Goal: Task Accomplishment & Management: Manage account settings

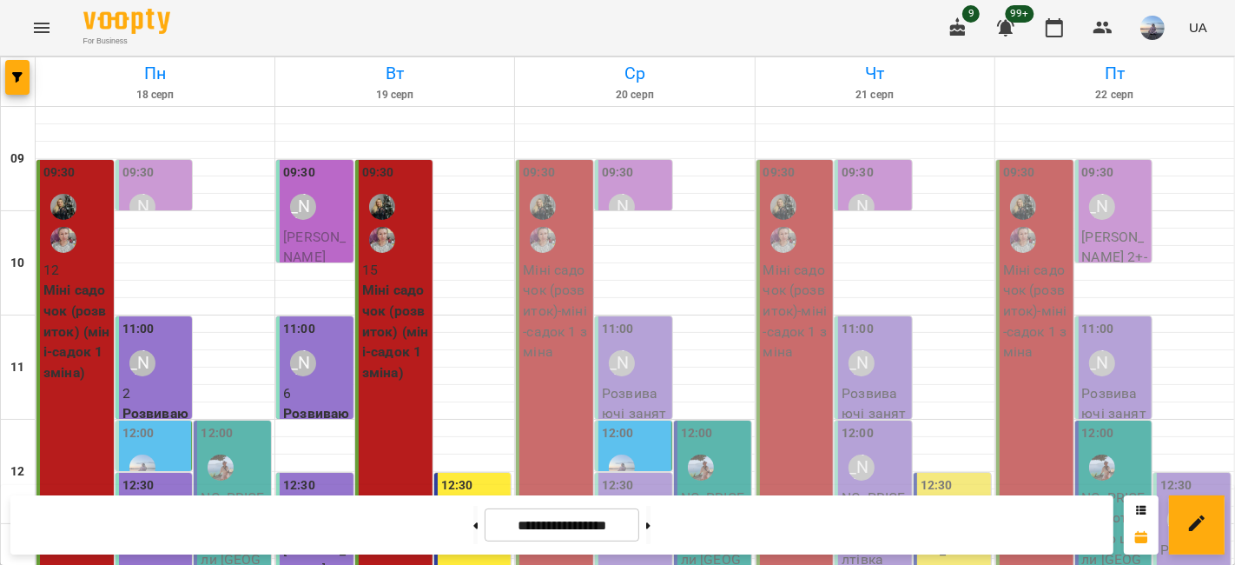
click at [566, 182] on div "09:30" at bounding box center [556, 211] width 67 height 96
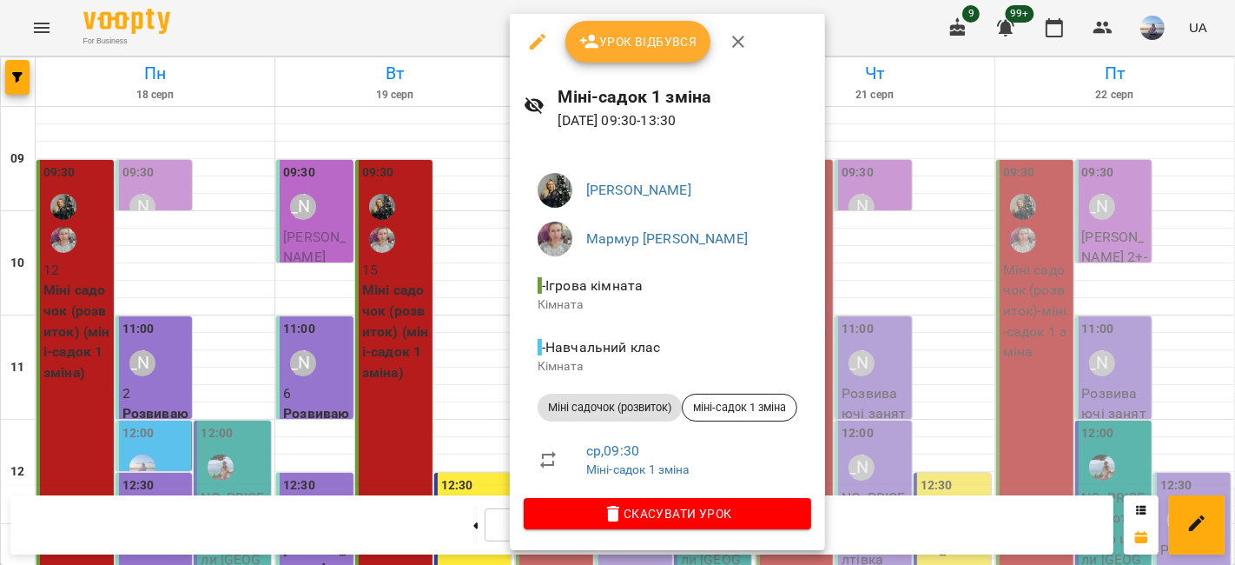
click at [638, 45] on span "Урок відбувся" at bounding box center [638, 41] width 118 height 21
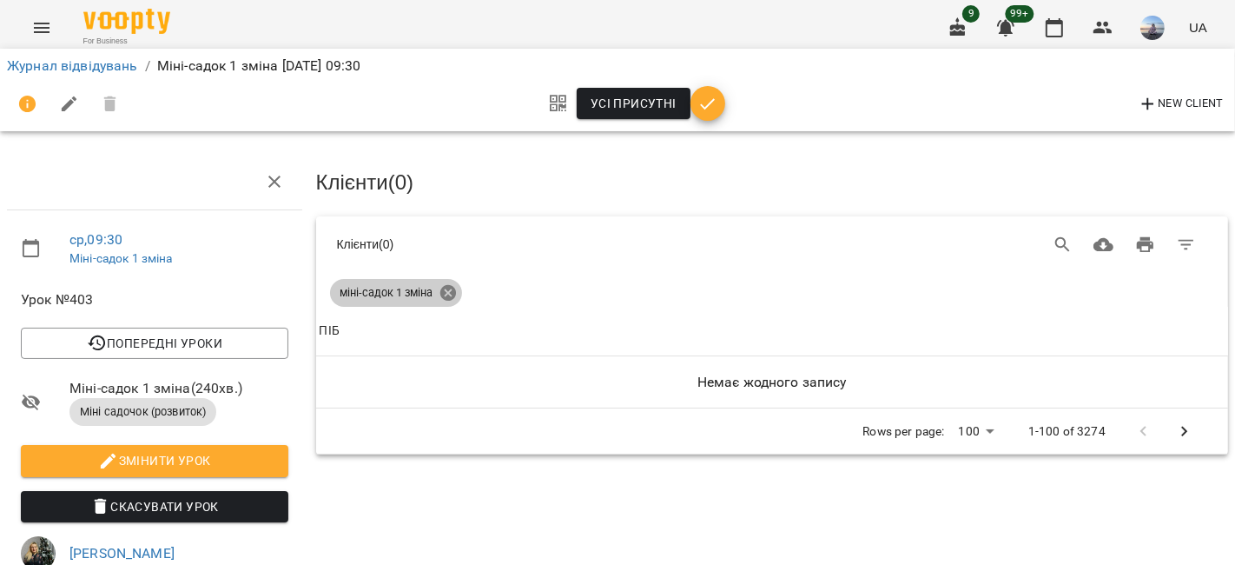
click at [452, 290] on icon at bounding box center [448, 293] width 16 height 16
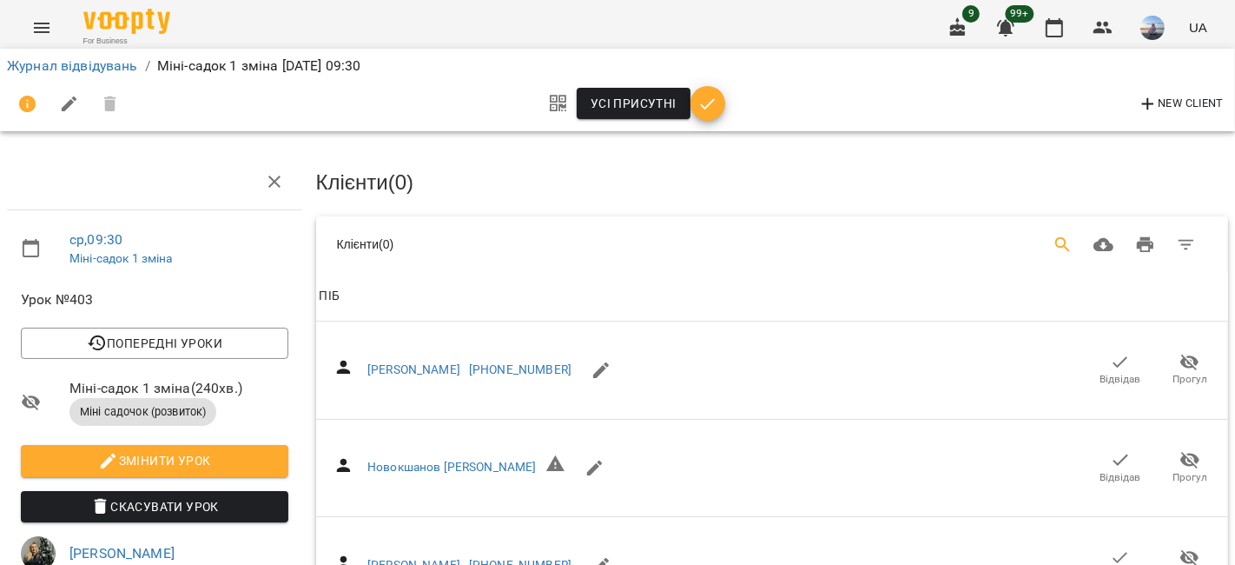
click at [1055, 244] on icon "Search" at bounding box center [1062, 244] width 15 height 15
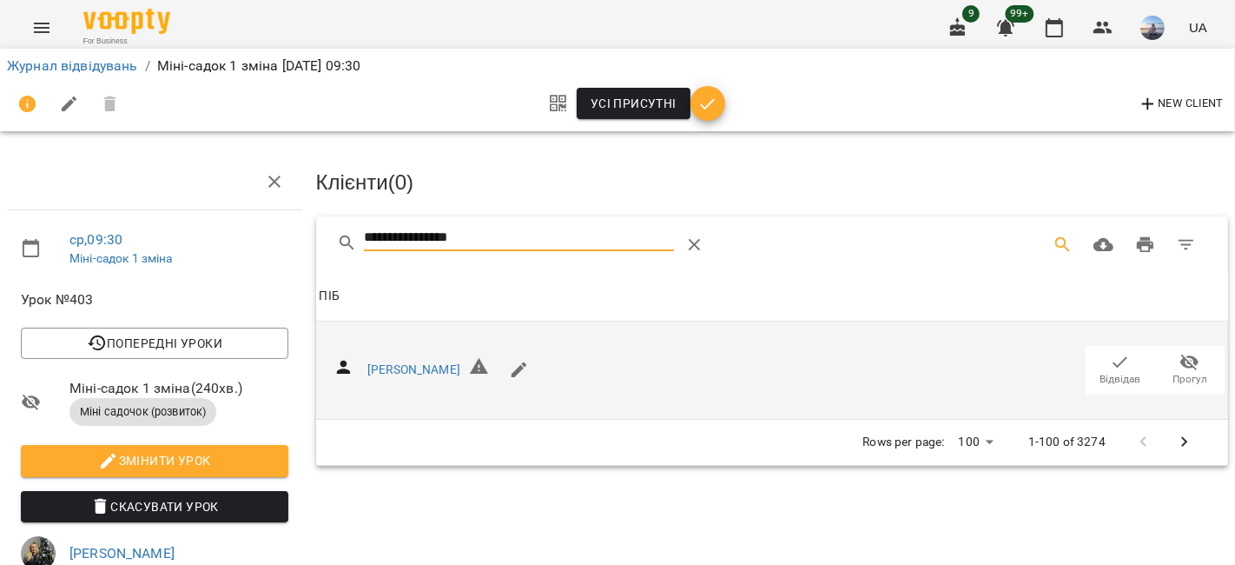
click at [1110, 368] on icon "button" at bounding box center [1120, 362] width 21 height 21
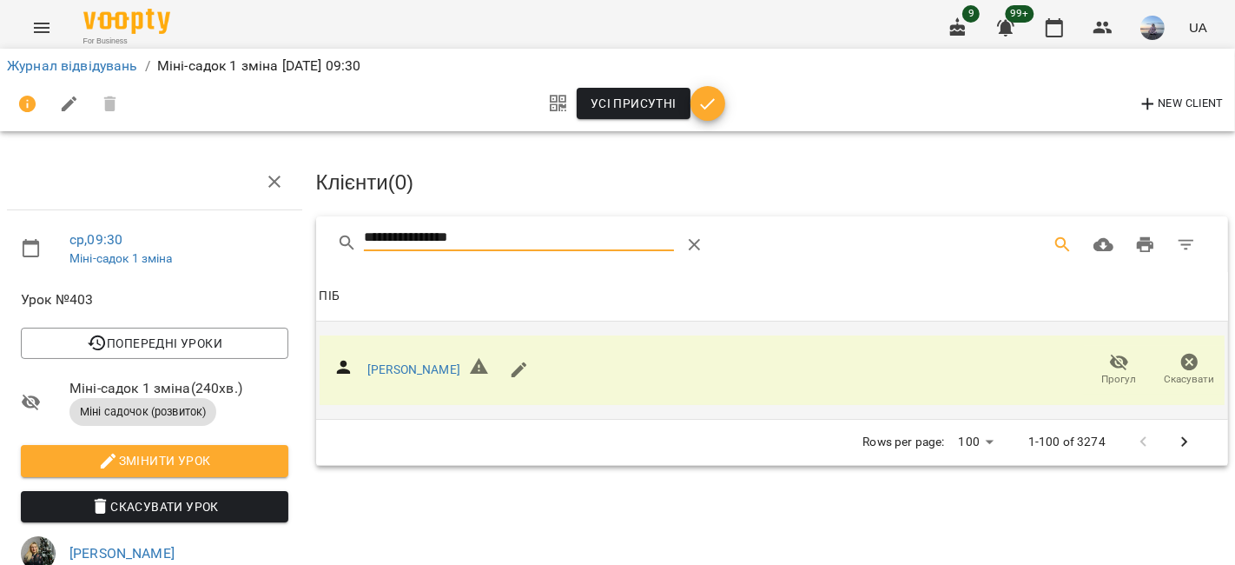
drag, startPoint x: 512, startPoint y: 235, endPoint x: 166, endPoint y: 236, distance: 345.7
click at [166, 236] on div "**********" at bounding box center [617, 528] width 1249 height 916
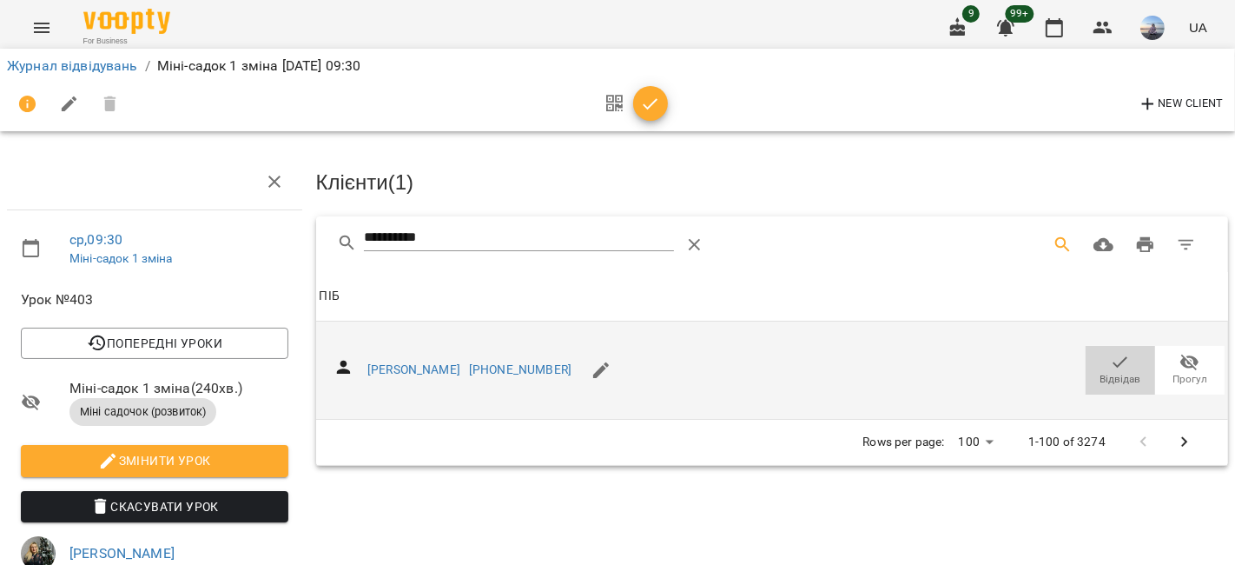
click at [1114, 352] on icon "button" at bounding box center [1120, 362] width 21 height 21
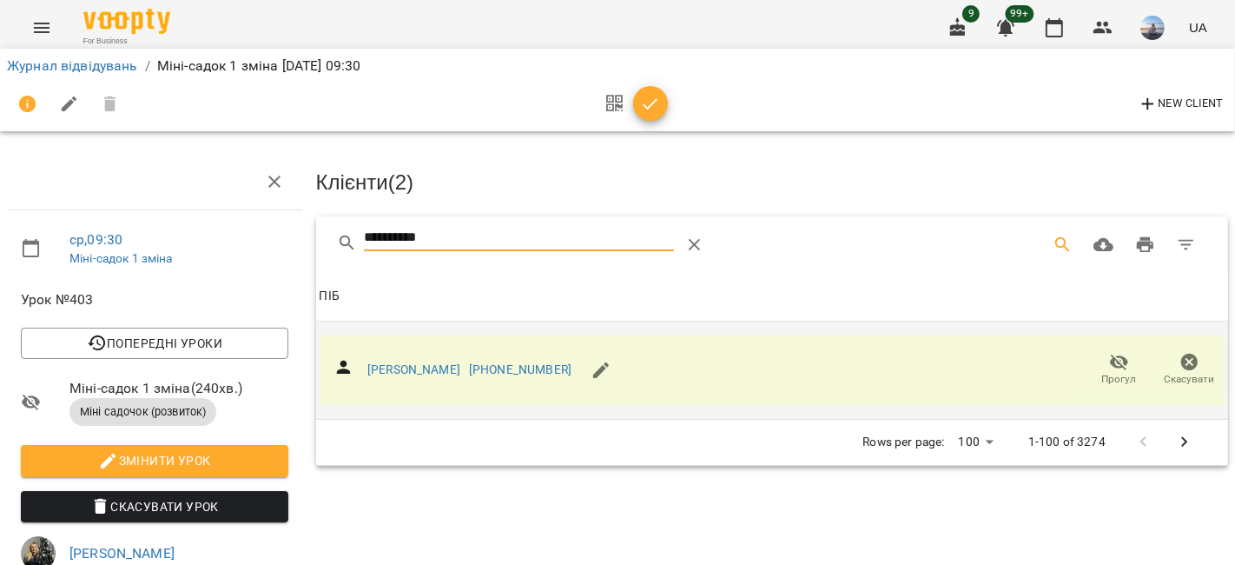
drag, startPoint x: 508, startPoint y: 246, endPoint x: 203, endPoint y: 235, distance: 305.1
click at [203, 235] on div "**********" at bounding box center [617, 550] width 1249 height 961
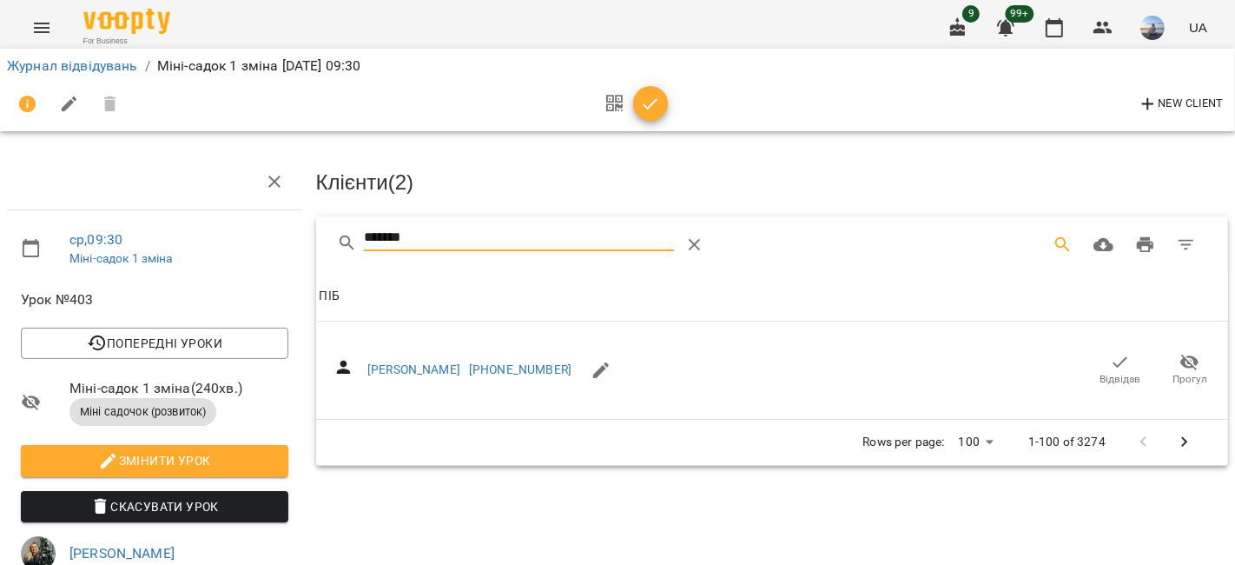
drag, startPoint x: 1060, startPoint y: 349, endPoint x: 1071, endPoint y: 352, distance: 11.6
click at [1071, 352] on div "[PERSON_NAME] [PHONE_NUMBER] Відвідав Прогул" at bounding box center [773, 369] width 906 height 69
drag, startPoint x: 1094, startPoint y: 358, endPoint x: 469, endPoint y: 273, distance: 630.4
click at [1096, 358] on span "Відвідав" at bounding box center [1120, 369] width 49 height 35
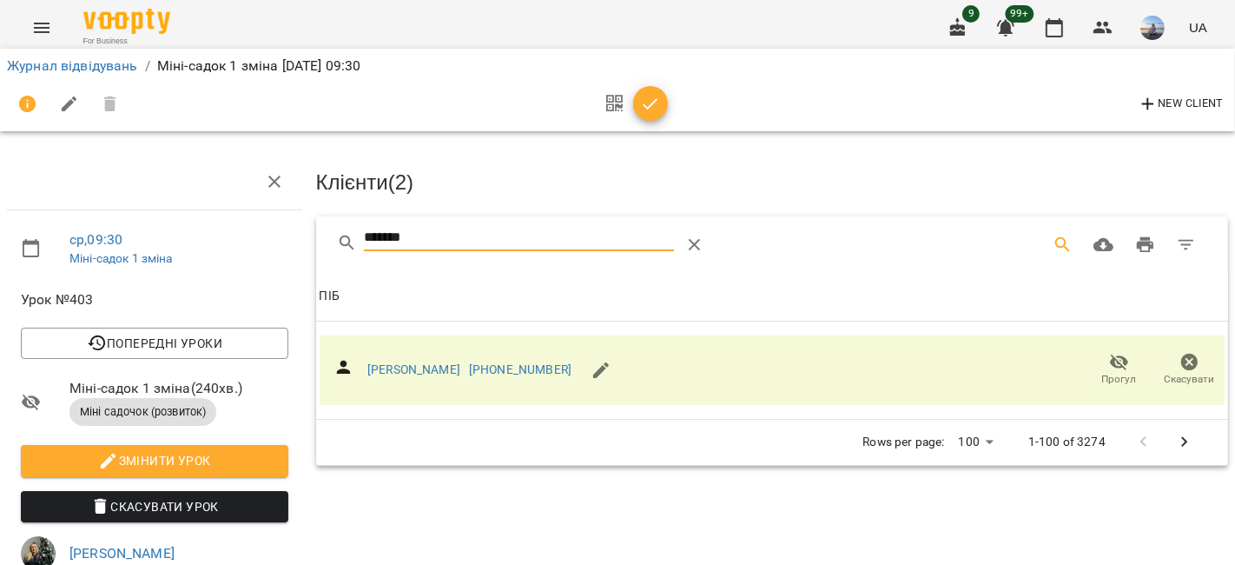
drag, startPoint x: 457, startPoint y: 244, endPoint x: 261, endPoint y: 234, distance: 196.6
click at [261, 234] on div "ср , 09:30 Міні-садок 1 зміна Урок №403 Попередні уроки [DATE] 09:30 [DATE] 09:…" at bounding box center [617, 550] width 1249 height 961
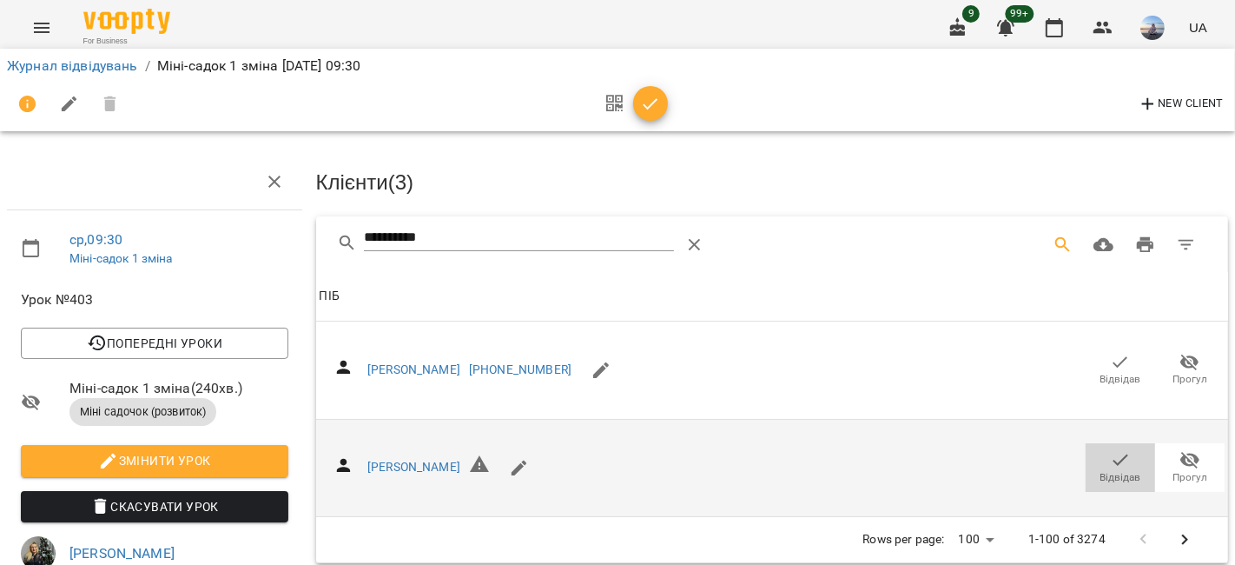
click at [1112, 455] on icon "button" at bounding box center [1120, 459] width 21 height 21
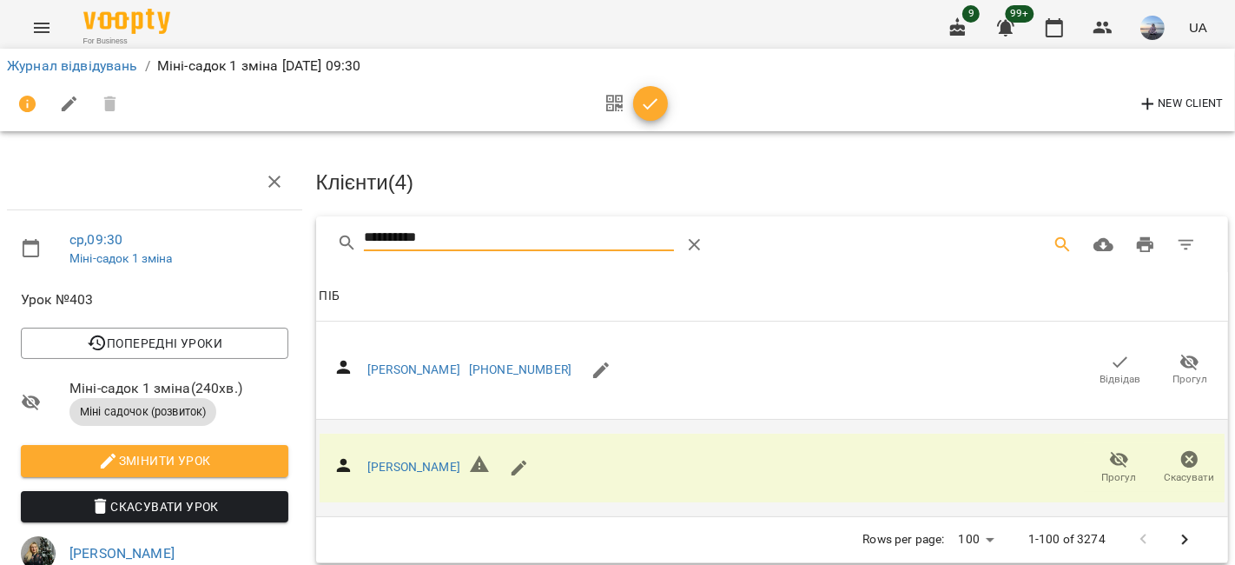
drag, startPoint x: 480, startPoint y: 237, endPoint x: 205, endPoint y: 245, distance: 274.6
click at [205, 245] on div "**********" at bounding box center [617, 550] width 1249 height 961
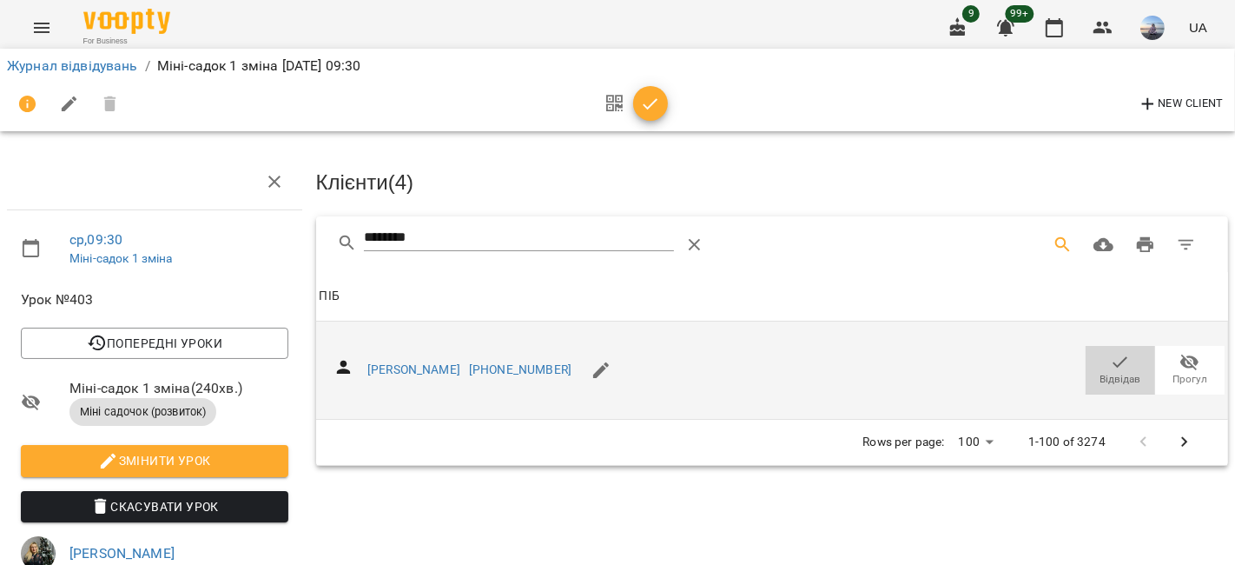
click at [1110, 358] on icon "button" at bounding box center [1120, 362] width 21 height 21
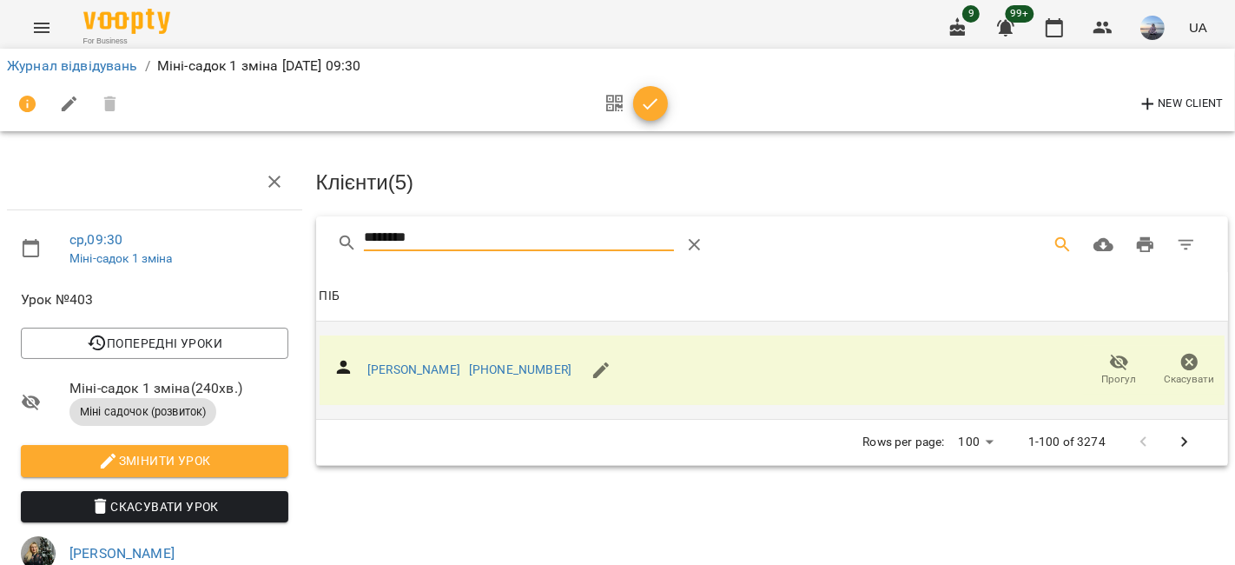
drag, startPoint x: 467, startPoint y: 232, endPoint x: 285, endPoint y: 229, distance: 182.4
click at [285, 229] on div "ср , 09:30 Міні-садок 1 зміна Урок №403 Попередні уроки [DATE] 09:30 [DATE] 09:…" at bounding box center [617, 550] width 1249 height 961
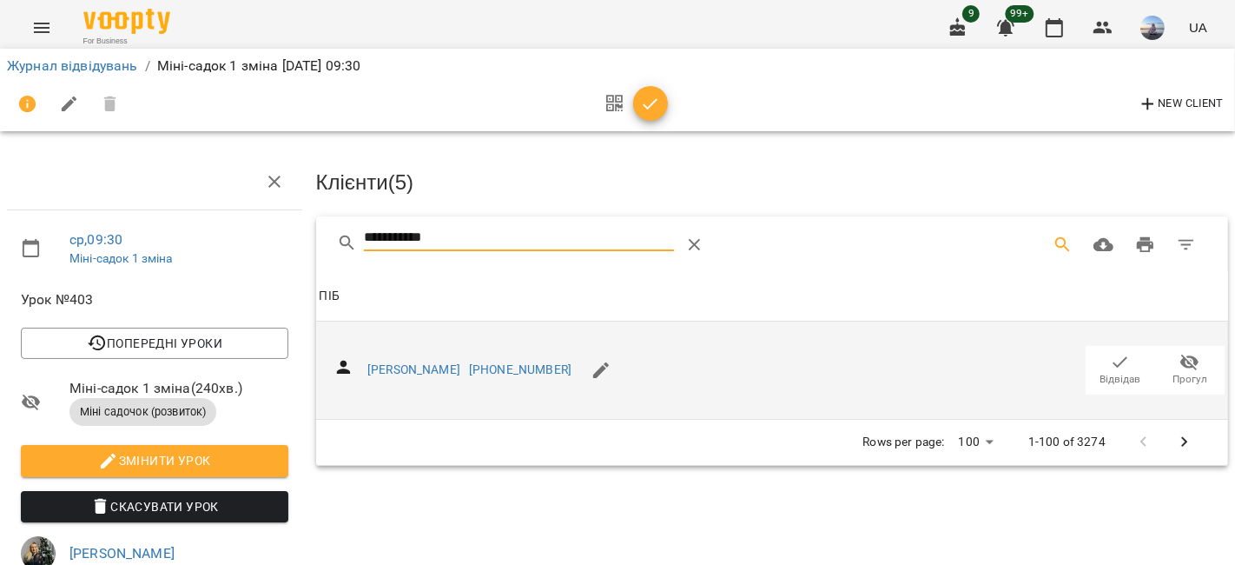
click at [1107, 372] on span "Відвідав" at bounding box center [1121, 379] width 41 height 15
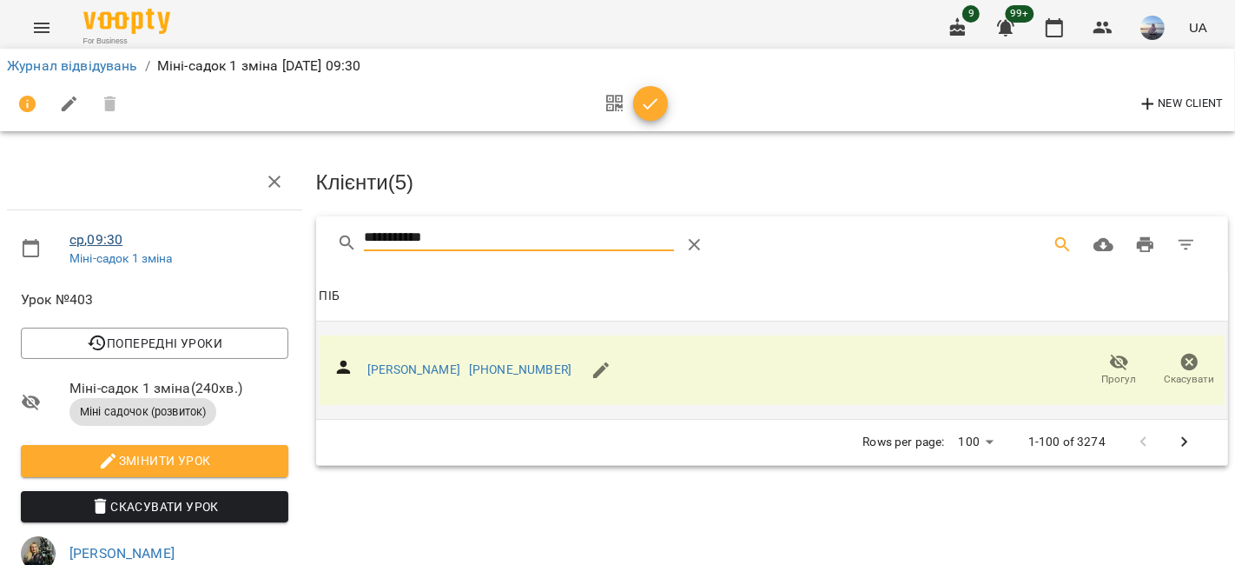
drag, startPoint x: 154, startPoint y: 239, endPoint x: 117, endPoint y: 239, distance: 36.5
click at [118, 239] on div "**********" at bounding box center [617, 550] width 1249 height 961
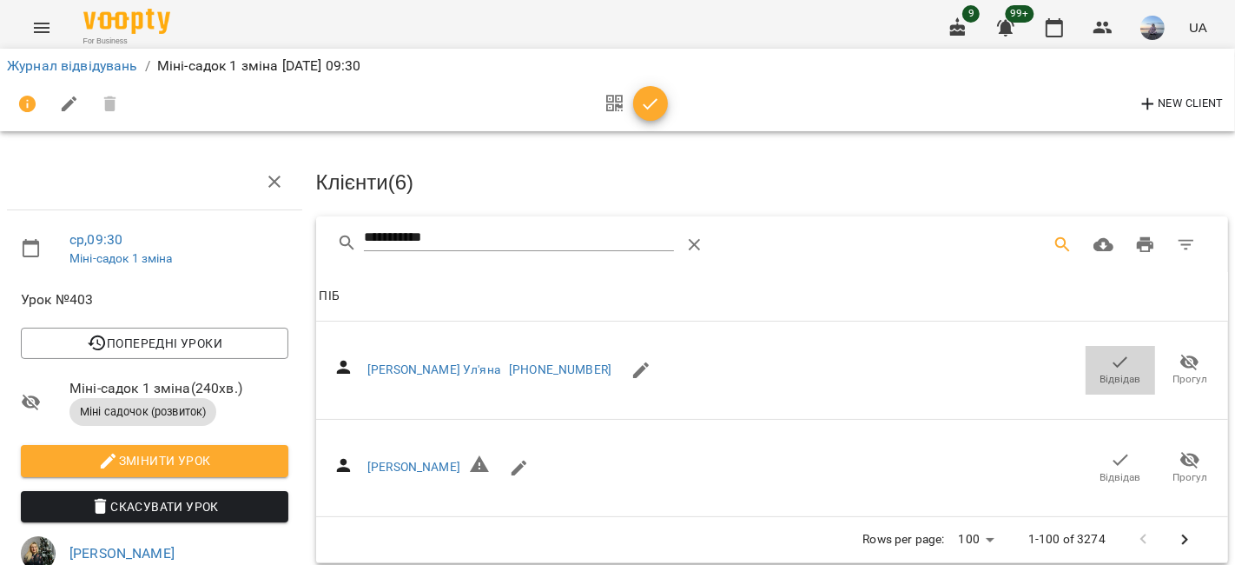
drag, startPoint x: 1102, startPoint y: 360, endPoint x: 504, endPoint y: 256, distance: 607.4
click at [1096, 360] on span "Відвідав" at bounding box center [1120, 369] width 49 height 35
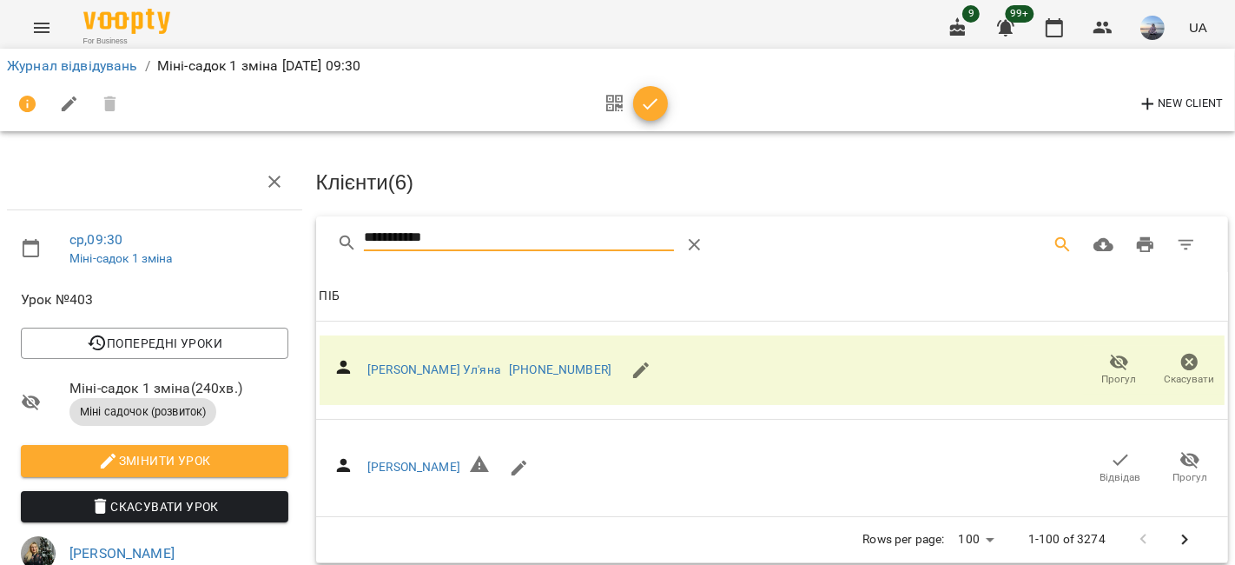
drag, startPoint x: 452, startPoint y: 227, endPoint x: 164, endPoint y: 189, distance: 290.0
click at [164, 189] on div "**********" at bounding box center [617, 550] width 1249 height 961
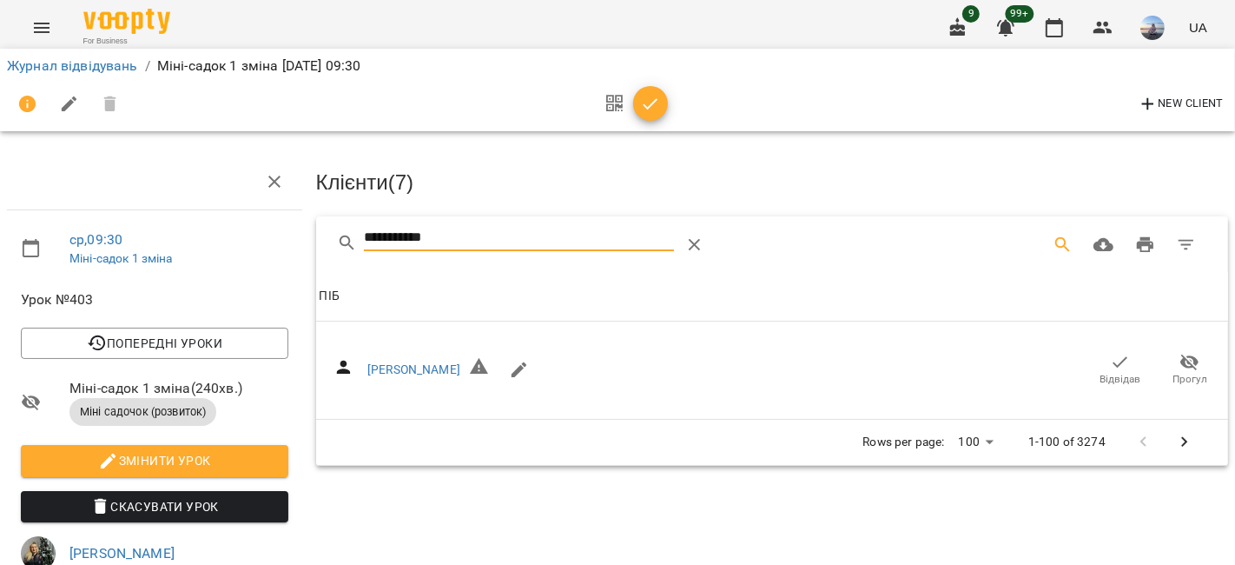
drag, startPoint x: 1118, startPoint y: 380, endPoint x: 536, endPoint y: 241, distance: 598.2
click at [1109, 378] on span "Відвідав" at bounding box center [1121, 379] width 41 height 15
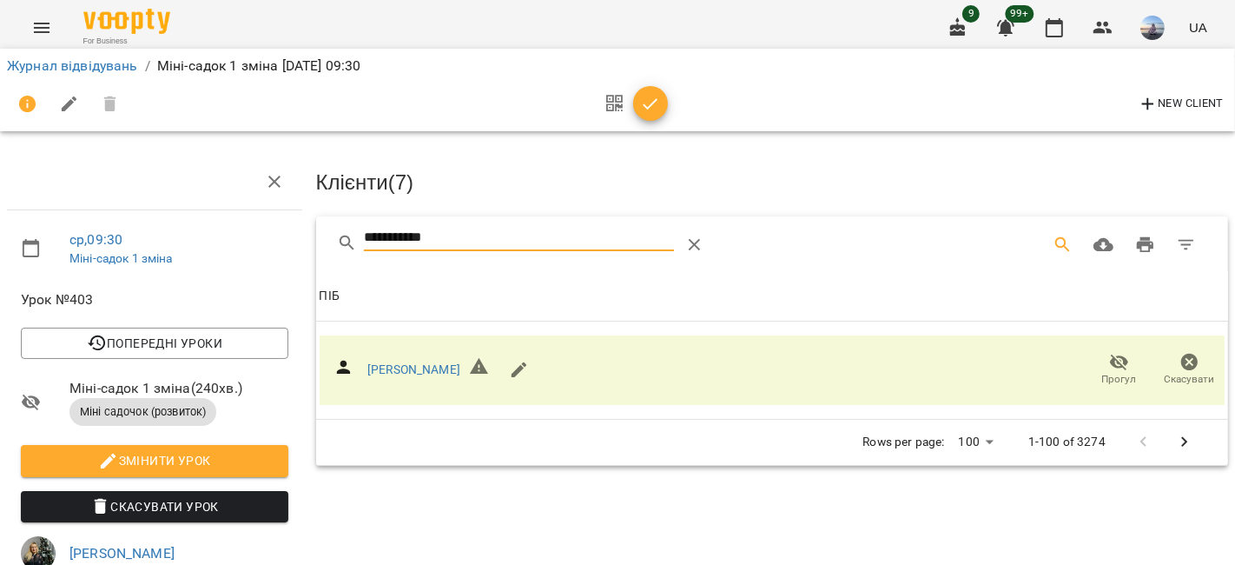
drag, startPoint x: 459, startPoint y: 233, endPoint x: 72, endPoint y: 222, distance: 386.7
click at [76, 223] on div "**********" at bounding box center [617, 550] width 1249 height 961
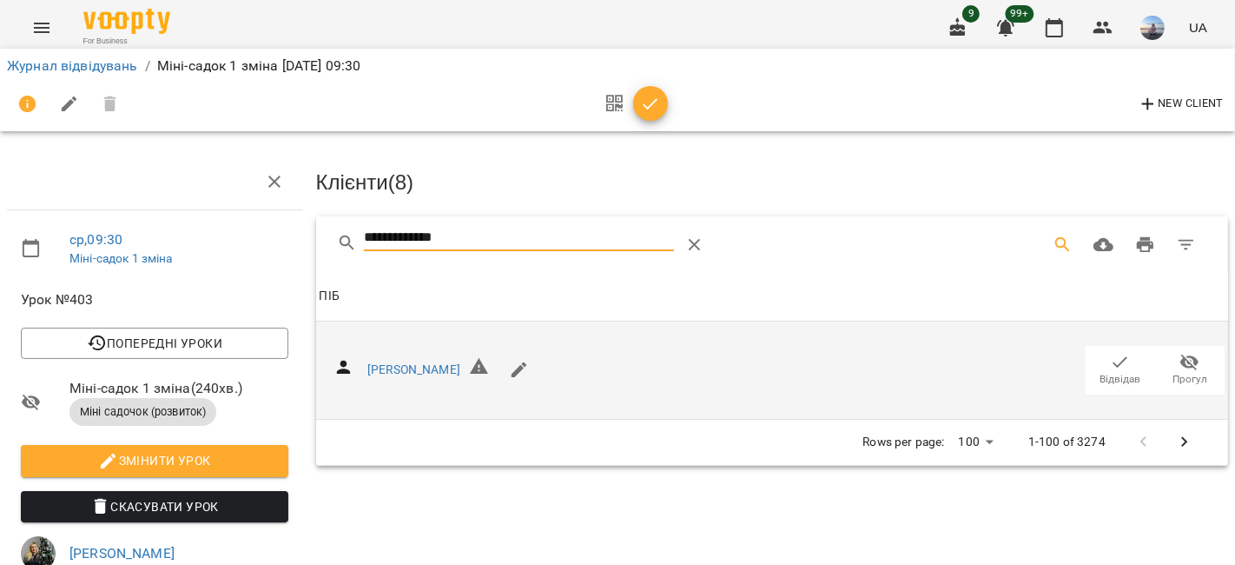
drag, startPoint x: 1087, startPoint y: 354, endPoint x: 551, endPoint y: 273, distance: 542.2
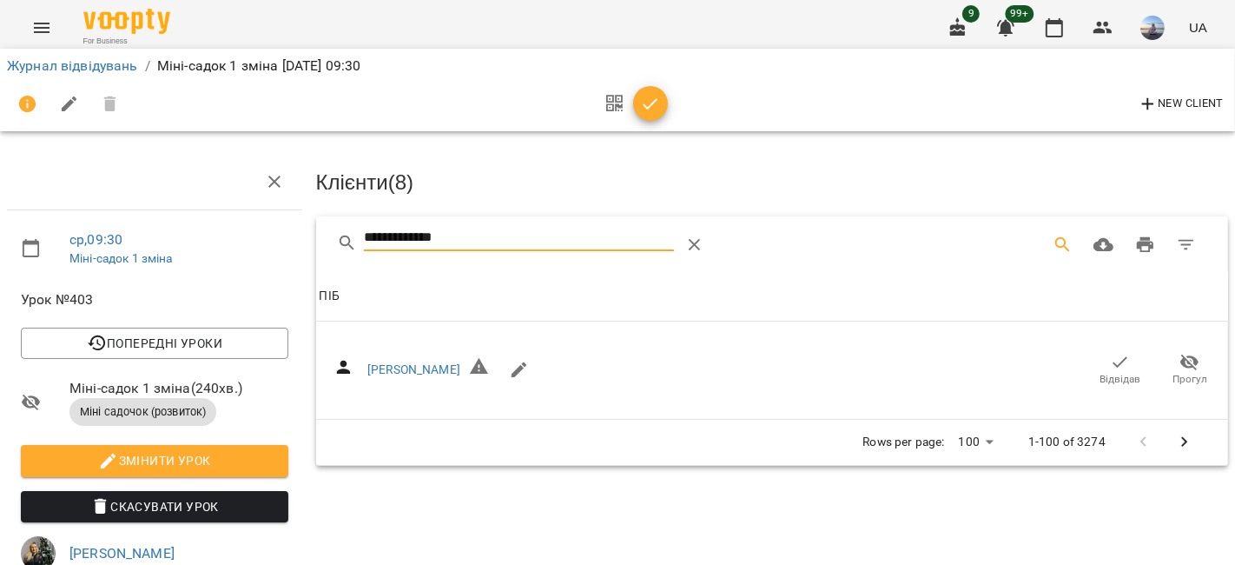
click at [1096, 354] on span "Відвідав" at bounding box center [1120, 369] width 49 height 35
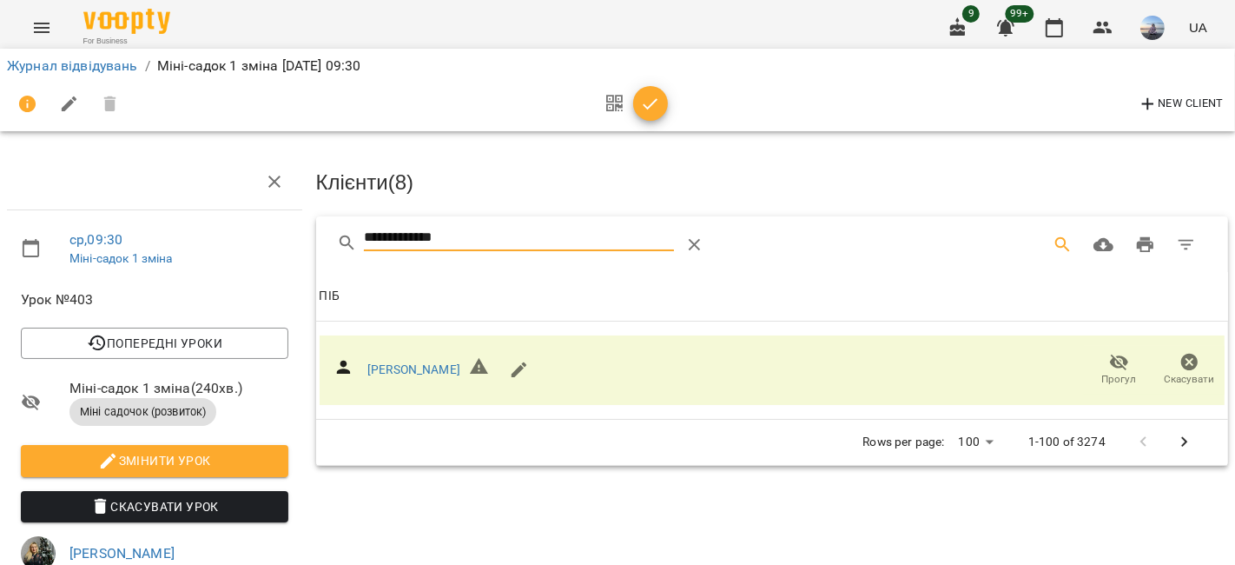
drag, startPoint x: 495, startPoint y: 238, endPoint x: 272, endPoint y: 235, distance: 223.3
click at [272, 235] on div "**********" at bounding box center [617, 550] width 1249 height 961
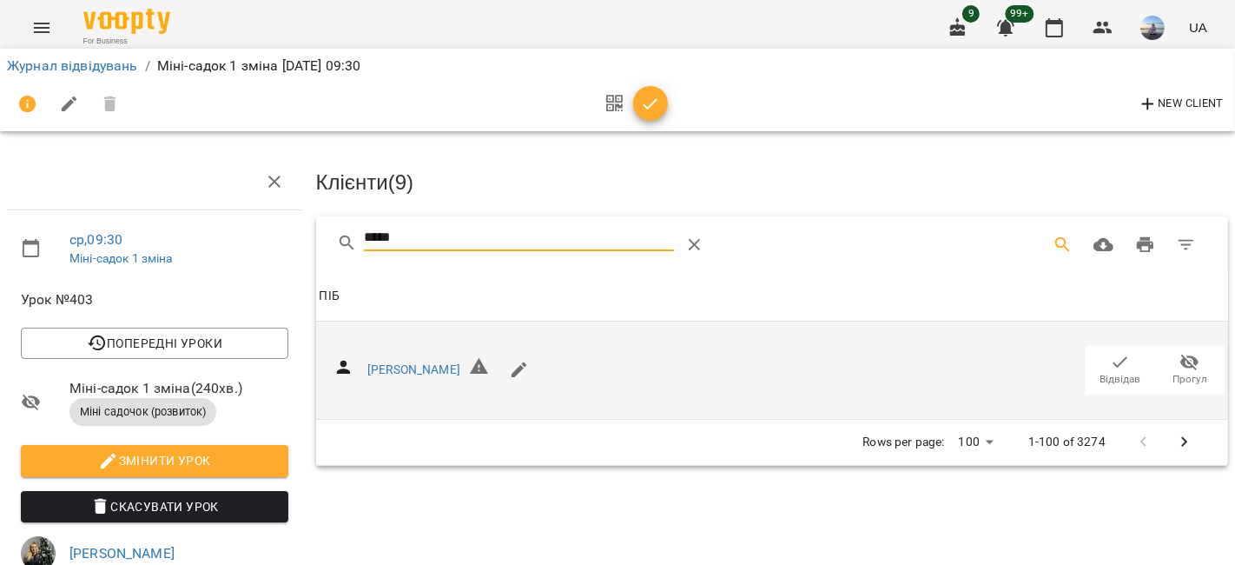
click at [1096, 352] on span "Відвідав" at bounding box center [1120, 369] width 49 height 35
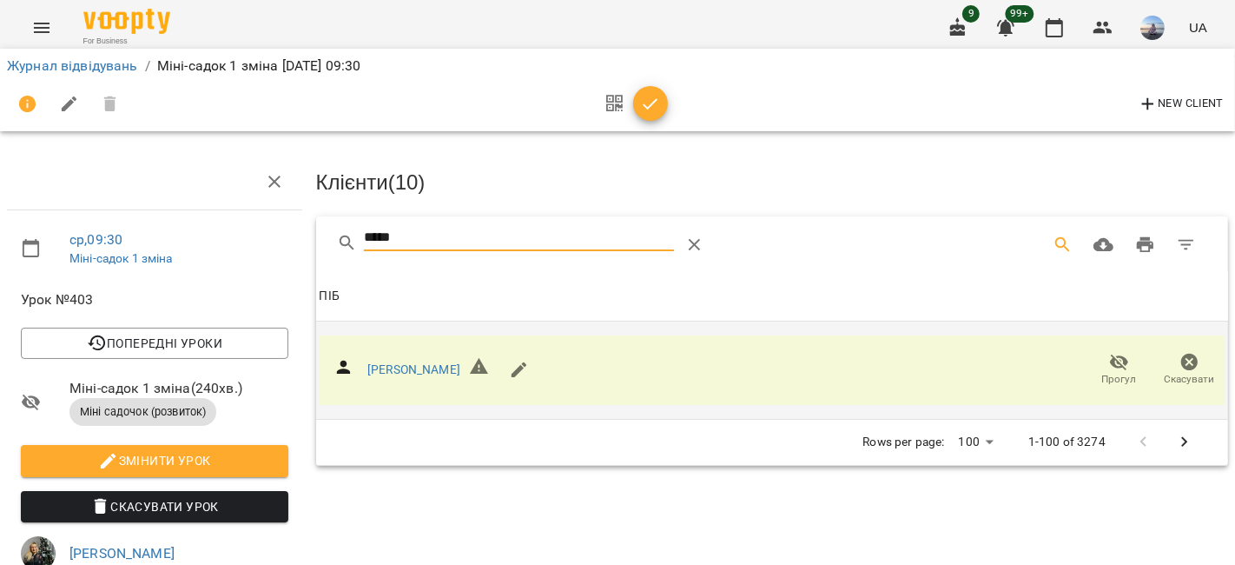
drag, startPoint x: 440, startPoint y: 234, endPoint x: 226, endPoint y: 237, distance: 214.6
click at [226, 237] on div "ср , 09:30 Міні-садок 1 зміна Урок №403 Попередні уроки [DATE] 09:30 [DATE] 09:…" at bounding box center [617, 550] width 1249 height 961
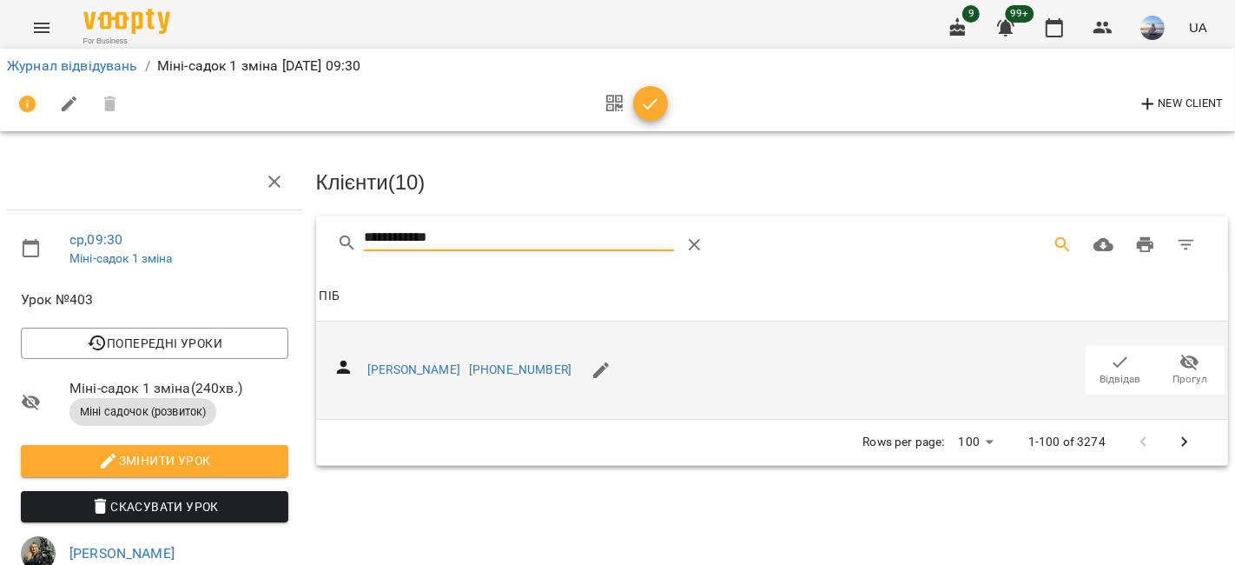
click at [1112, 360] on icon "button" at bounding box center [1120, 362] width 21 height 21
drag, startPoint x: 464, startPoint y: 238, endPoint x: 207, endPoint y: 235, distance: 257.1
click at [207, 235] on div "**********" at bounding box center [617, 550] width 1249 height 961
drag, startPoint x: 1087, startPoint y: 361, endPoint x: 587, endPoint y: 275, distance: 506.7
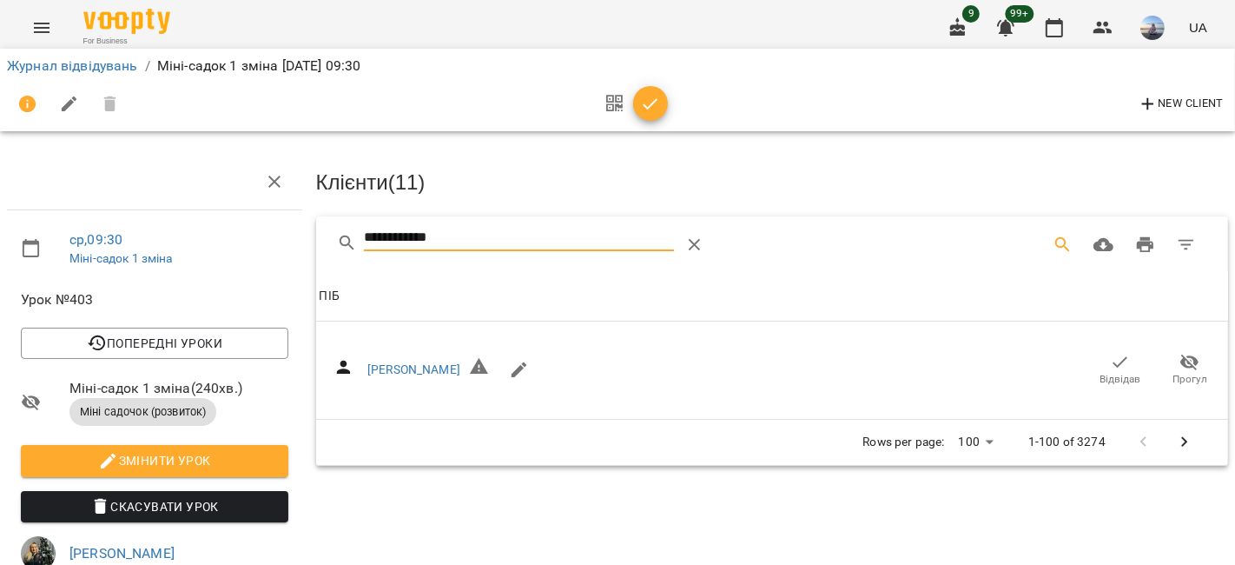
click at [1096, 361] on span "Відвідав" at bounding box center [1120, 369] width 49 height 35
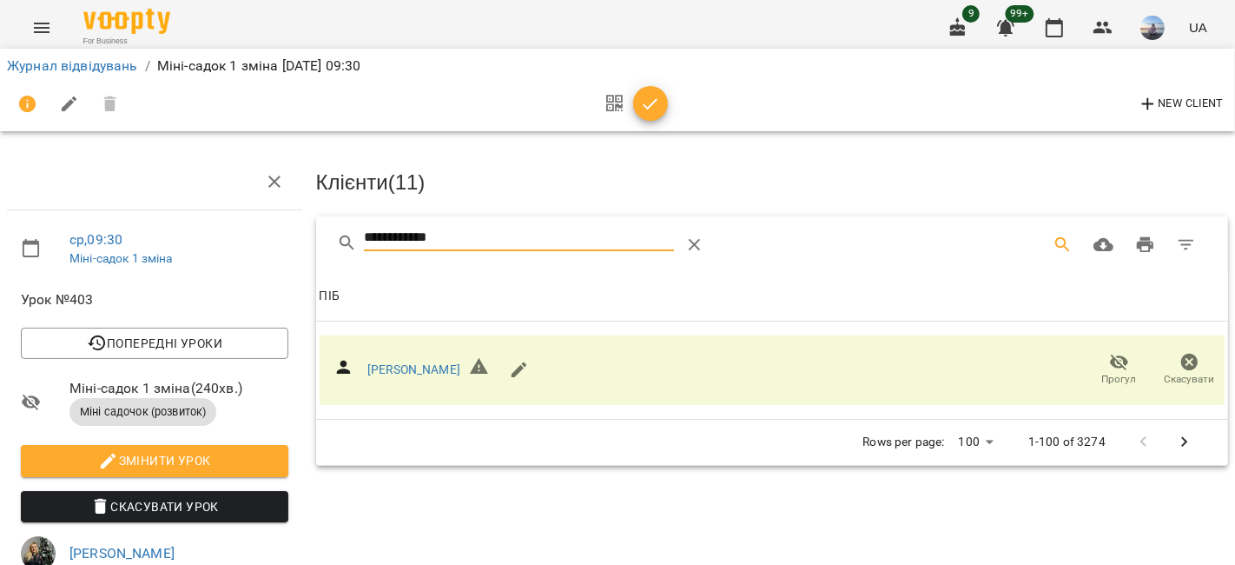
drag, startPoint x: 455, startPoint y: 235, endPoint x: 269, endPoint y: 246, distance: 186.2
click at [269, 246] on div "**********" at bounding box center [617, 550] width 1249 height 961
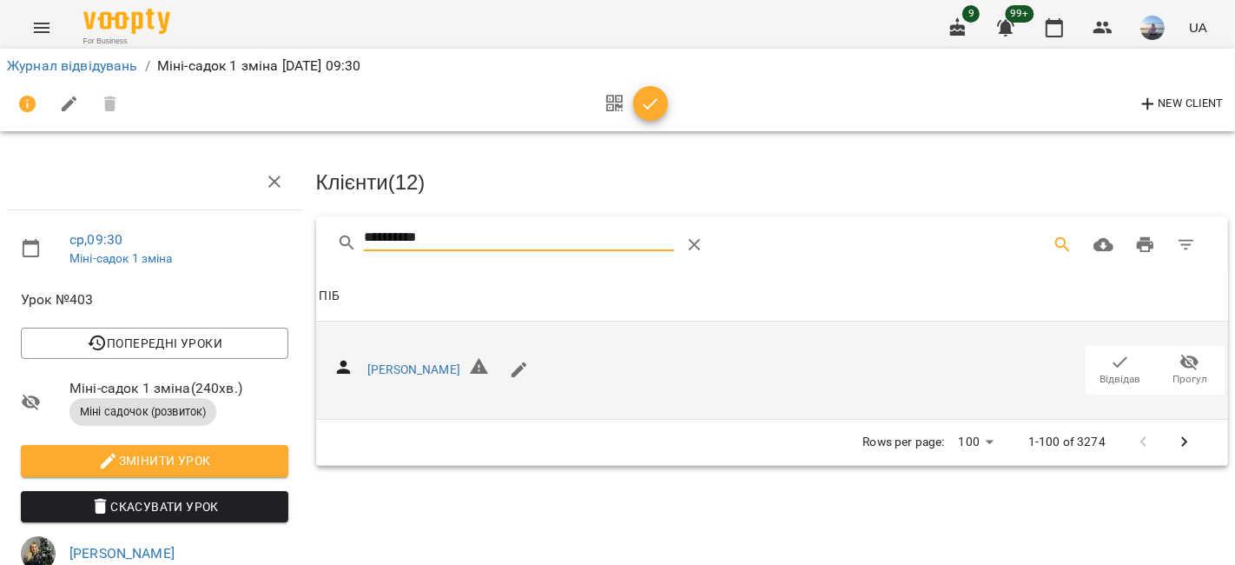
click at [1114, 361] on icon "button" at bounding box center [1121, 361] width 15 height 11
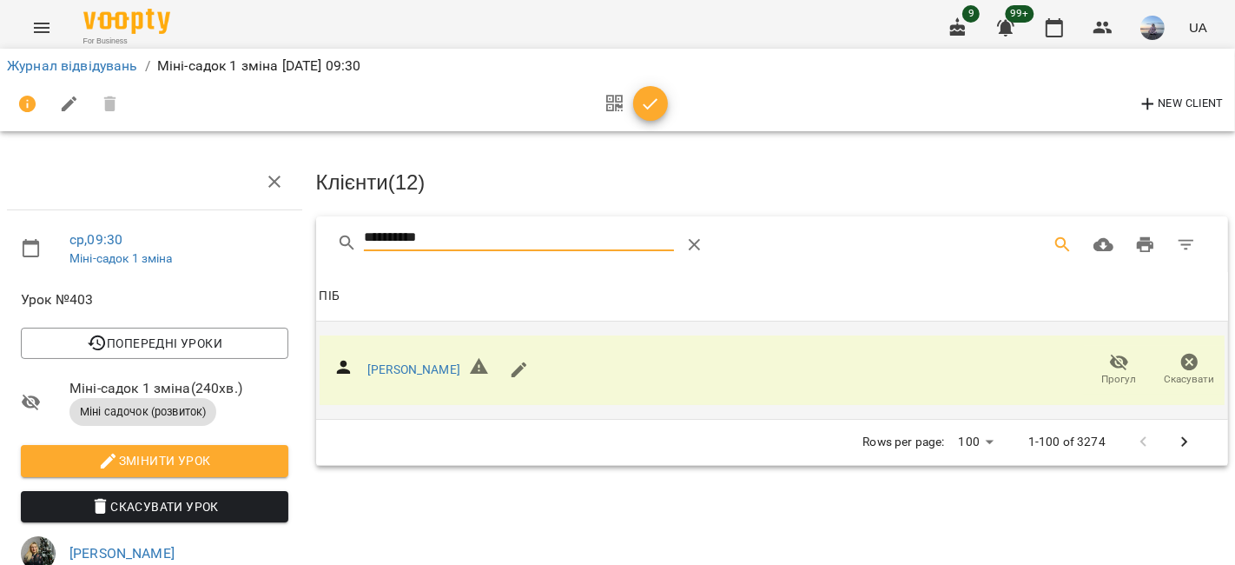
drag, startPoint x: 439, startPoint y: 228, endPoint x: 268, endPoint y: 240, distance: 171.6
click at [268, 240] on div "**********" at bounding box center [617, 550] width 1249 height 961
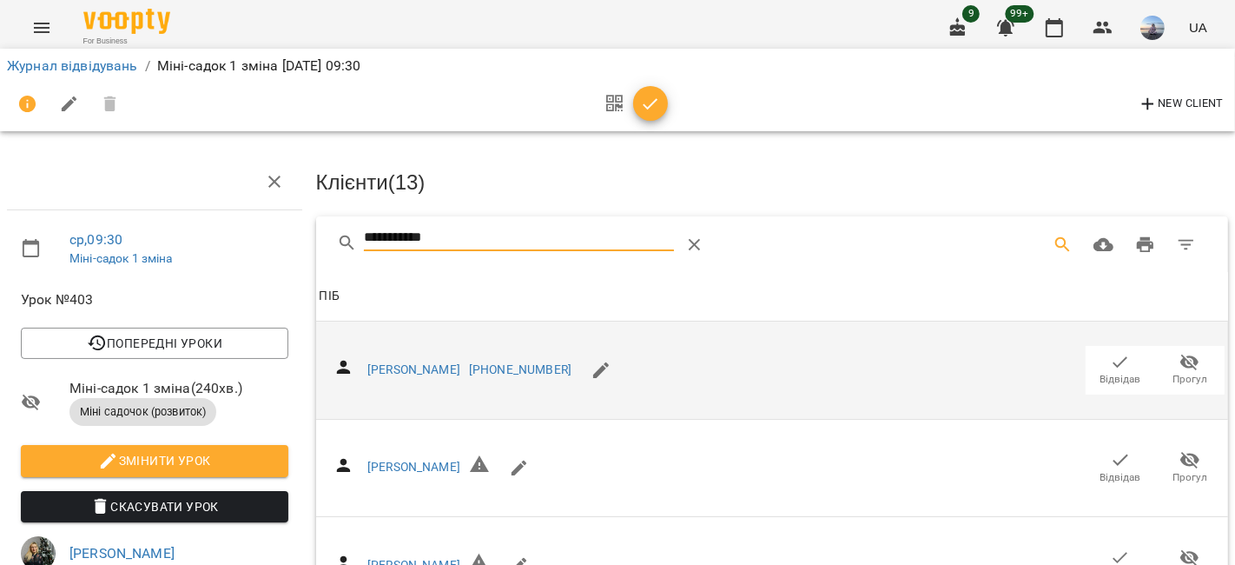
click at [1096, 374] on span "Відвідав" at bounding box center [1120, 369] width 49 height 35
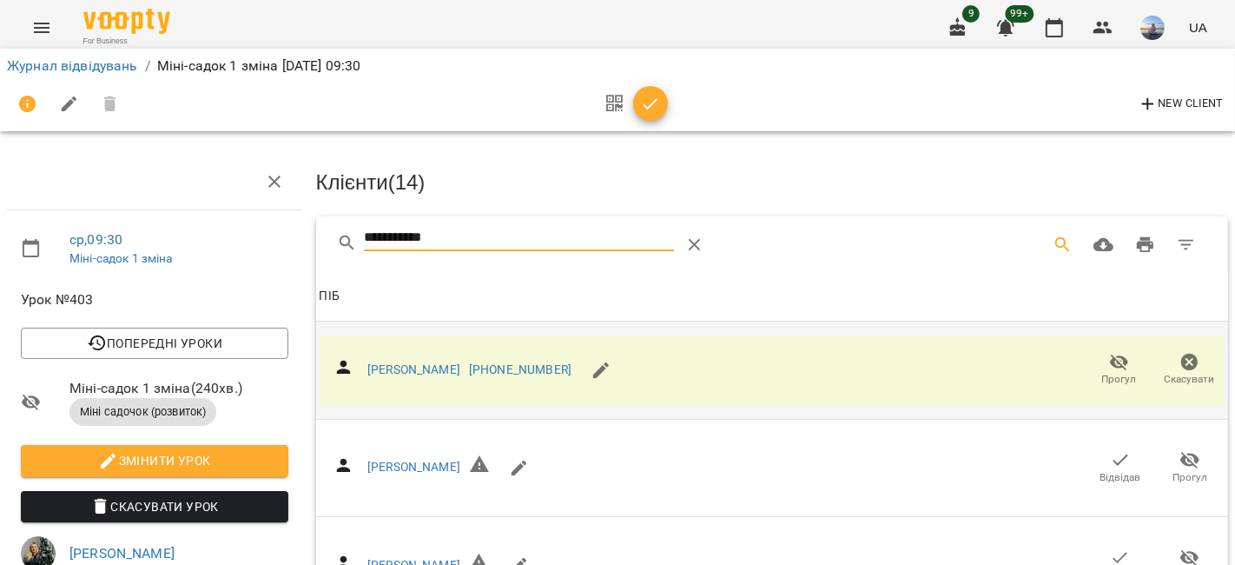
drag, startPoint x: 483, startPoint y: 238, endPoint x: 256, endPoint y: 253, distance: 227.2
click at [256, 253] on div "**********" at bounding box center [617, 550] width 1249 height 961
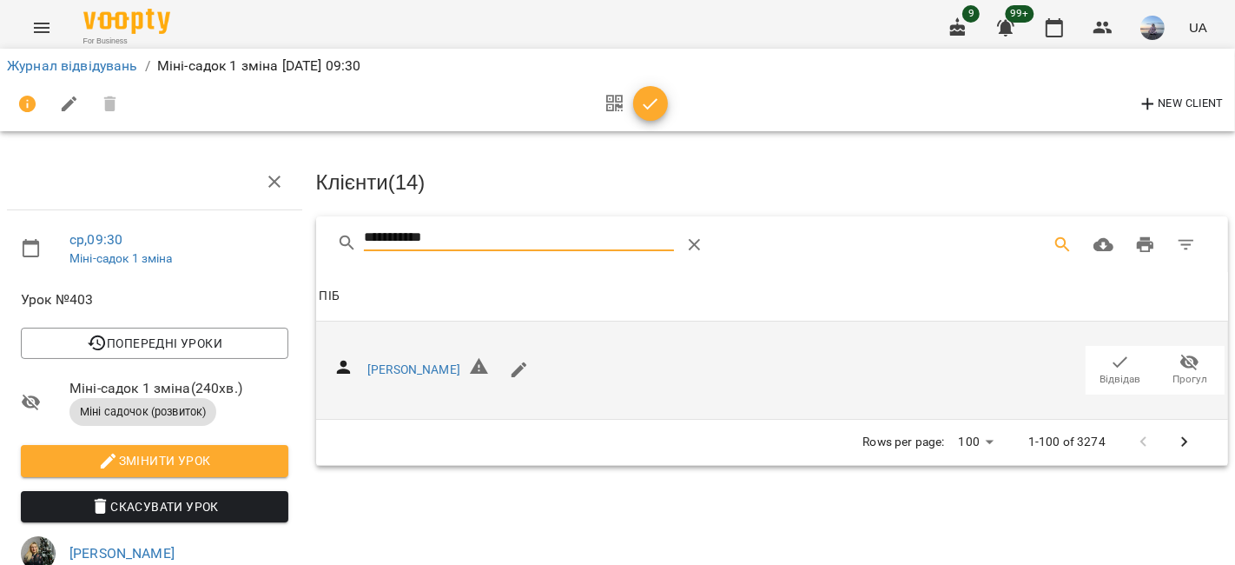
type input "**********"
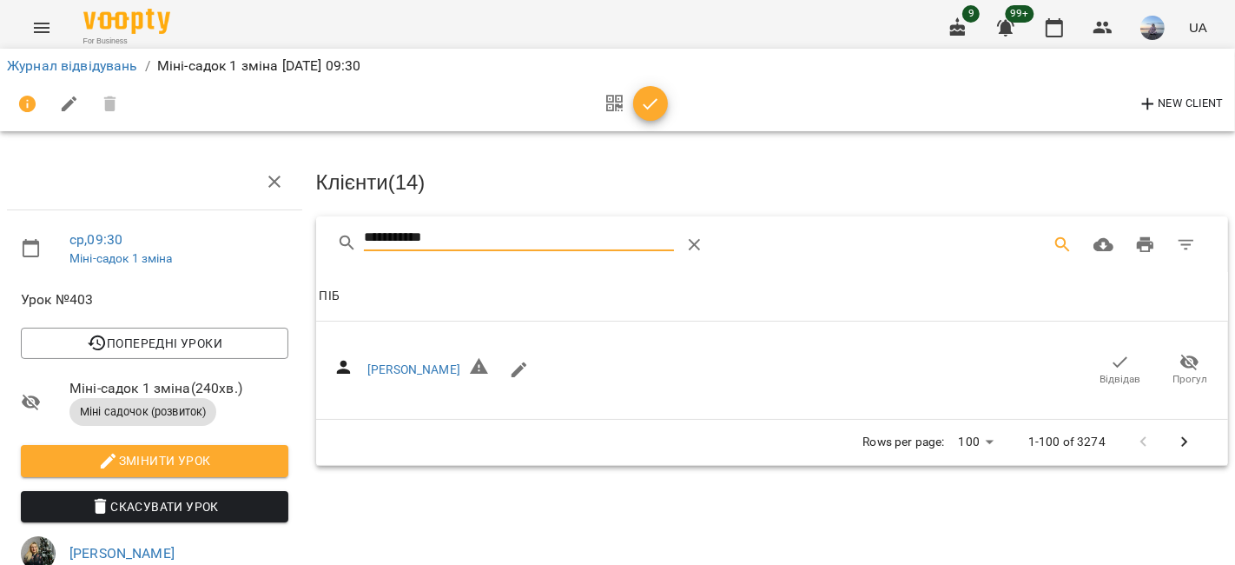
drag, startPoint x: 1114, startPoint y: 361, endPoint x: 573, endPoint y: 286, distance: 545.5
click at [1110, 361] on icon "button" at bounding box center [1120, 362] width 21 height 21
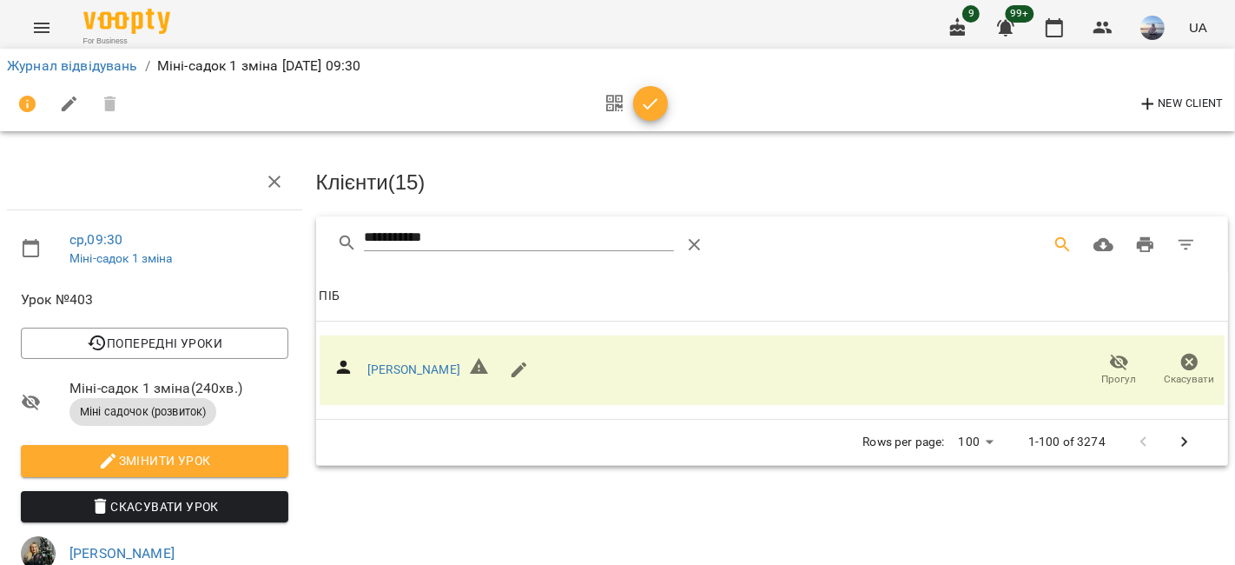
click at [653, 110] on icon "button" at bounding box center [650, 104] width 21 height 21
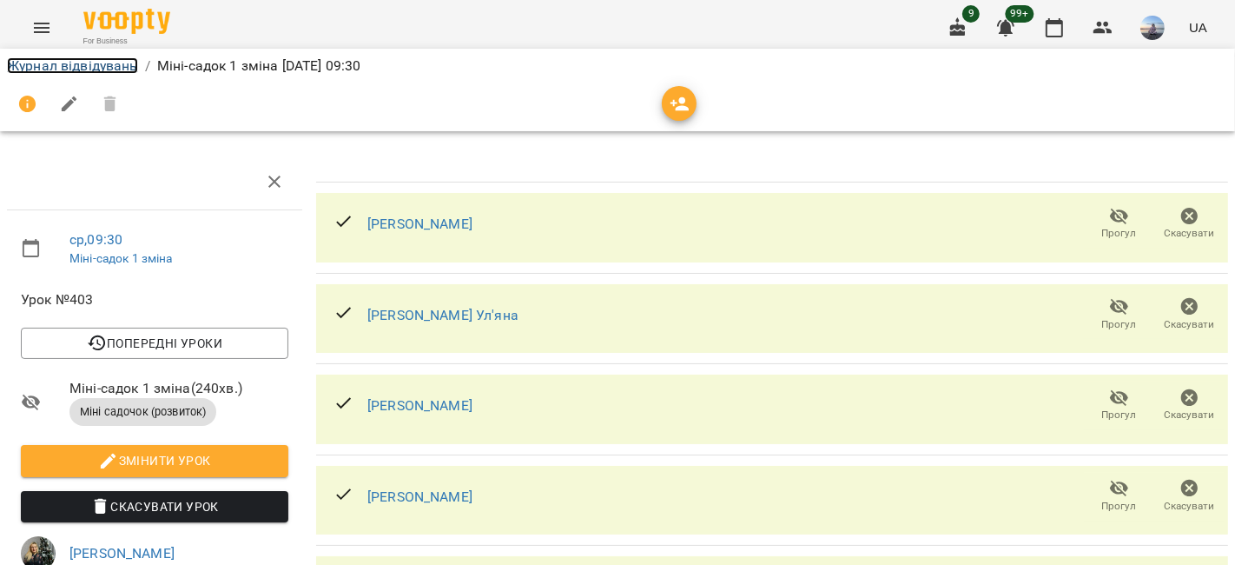
click at [67, 64] on link "Журнал відвідувань" at bounding box center [72, 65] width 131 height 17
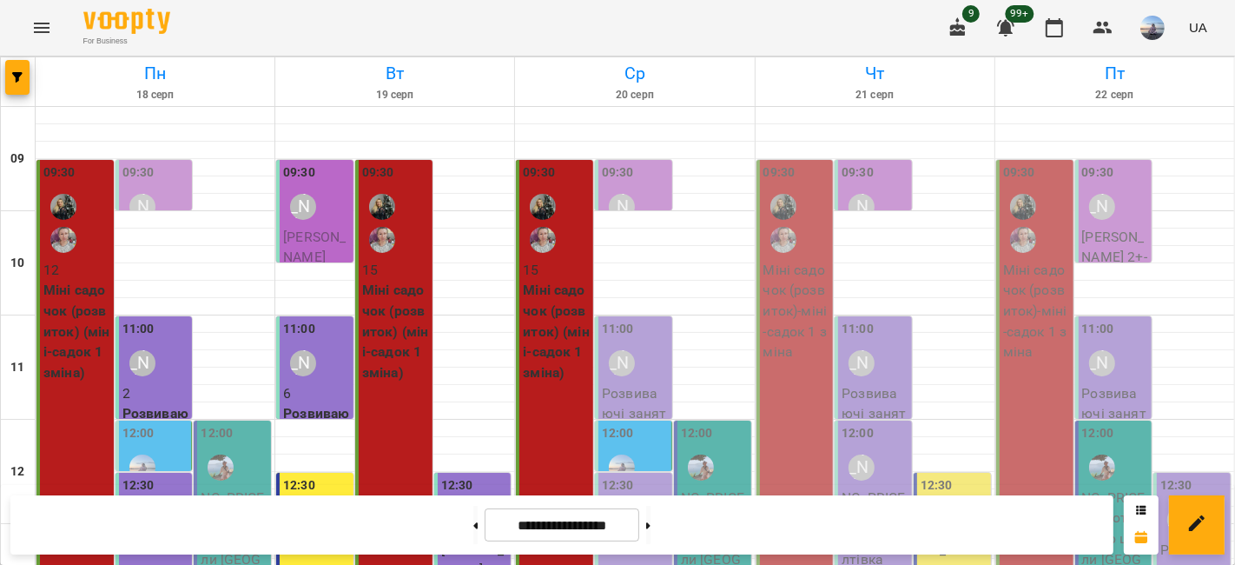
click at [643, 339] on div "11:00 [PERSON_NAME]" at bounding box center [635, 351] width 67 height 63
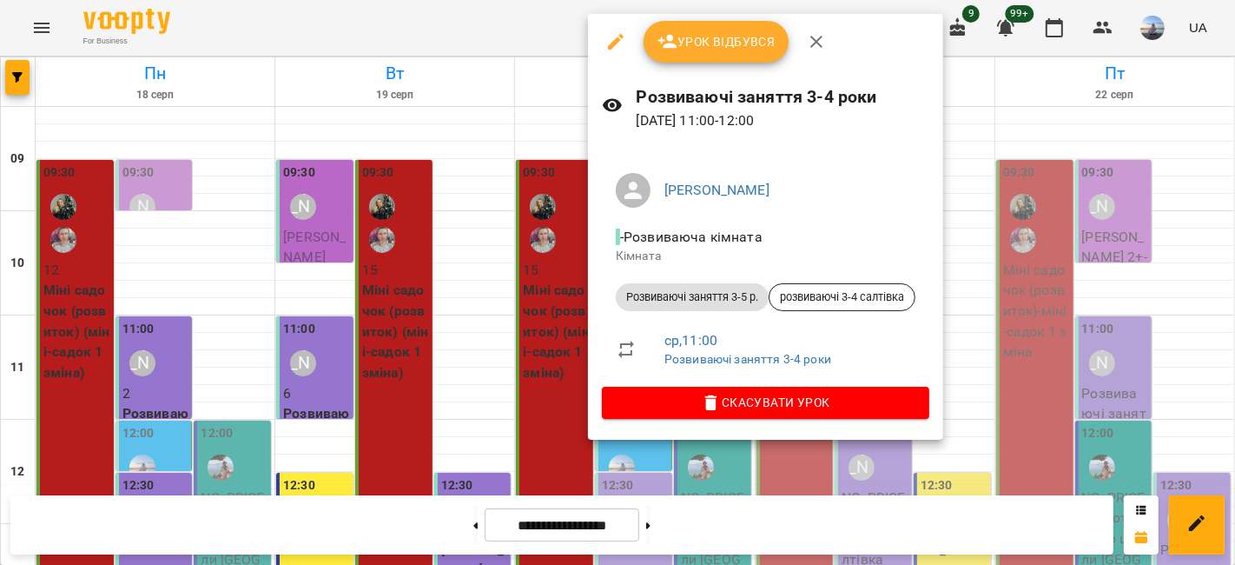
click at [658, 50] on icon "button" at bounding box center [668, 41] width 21 height 21
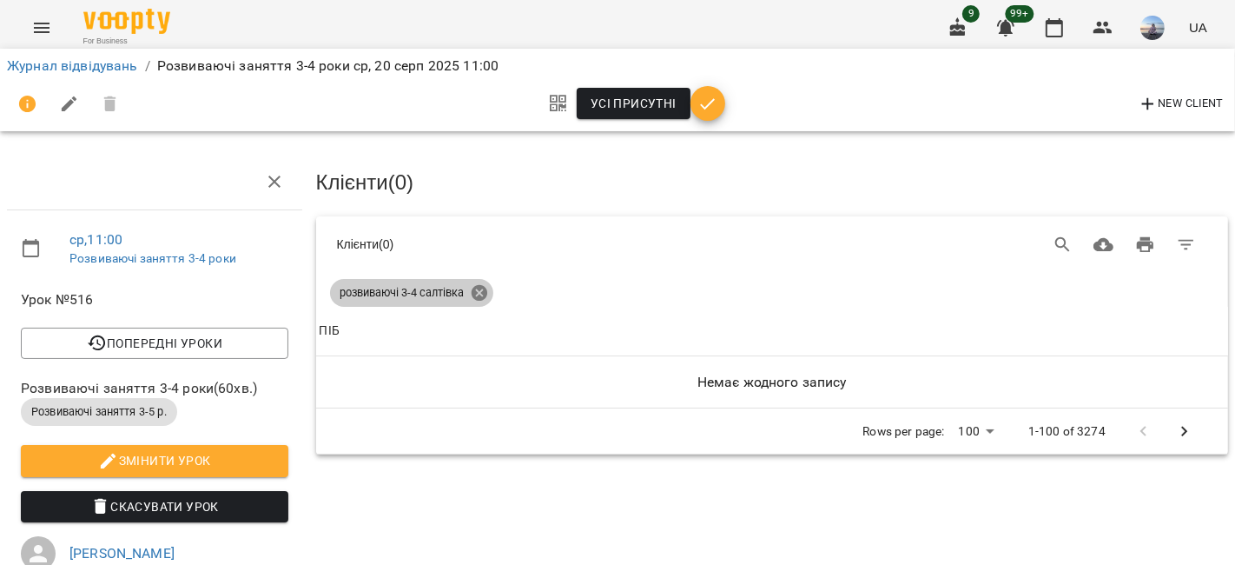
drag, startPoint x: 480, startPoint y: 293, endPoint x: 1070, endPoint y: 254, distance: 592.0
click at [479, 293] on icon at bounding box center [479, 292] width 19 height 19
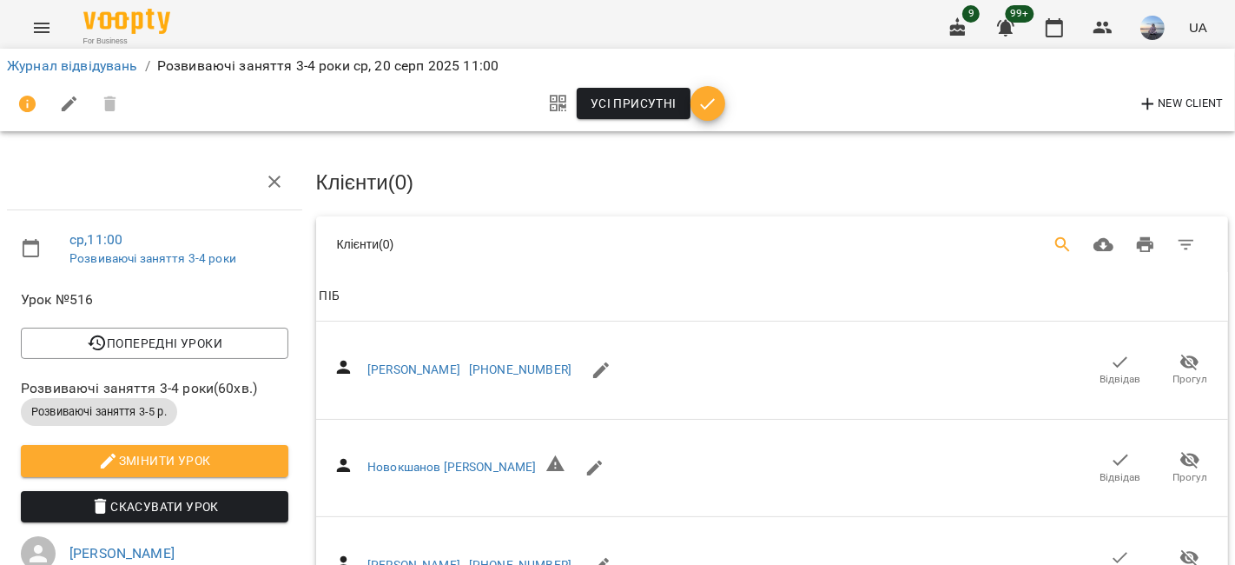
click at [1053, 243] on icon "Search" at bounding box center [1063, 245] width 21 height 21
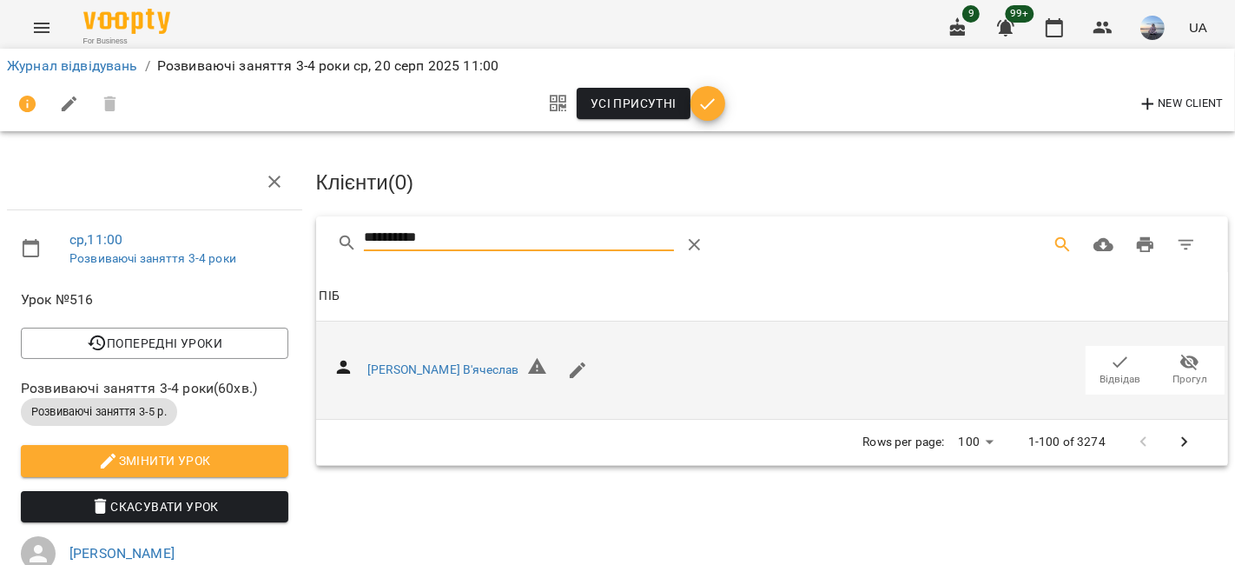
click at [1114, 356] on icon "button" at bounding box center [1121, 361] width 15 height 11
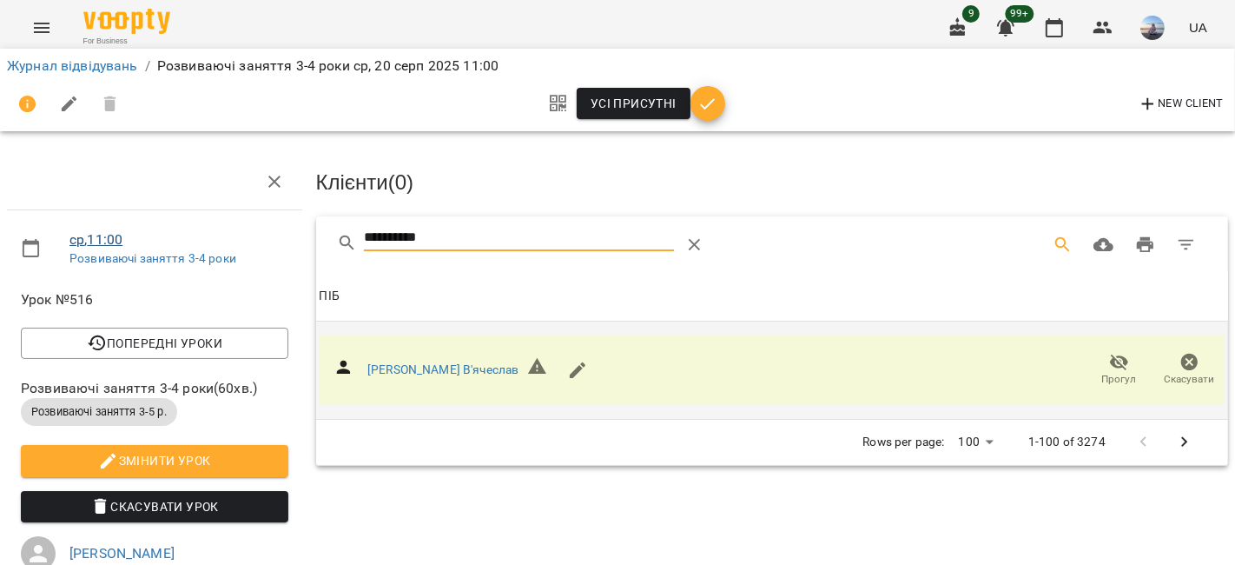
click at [123, 231] on div "**********" at bounding box center [617, 515] width 1249 height 891
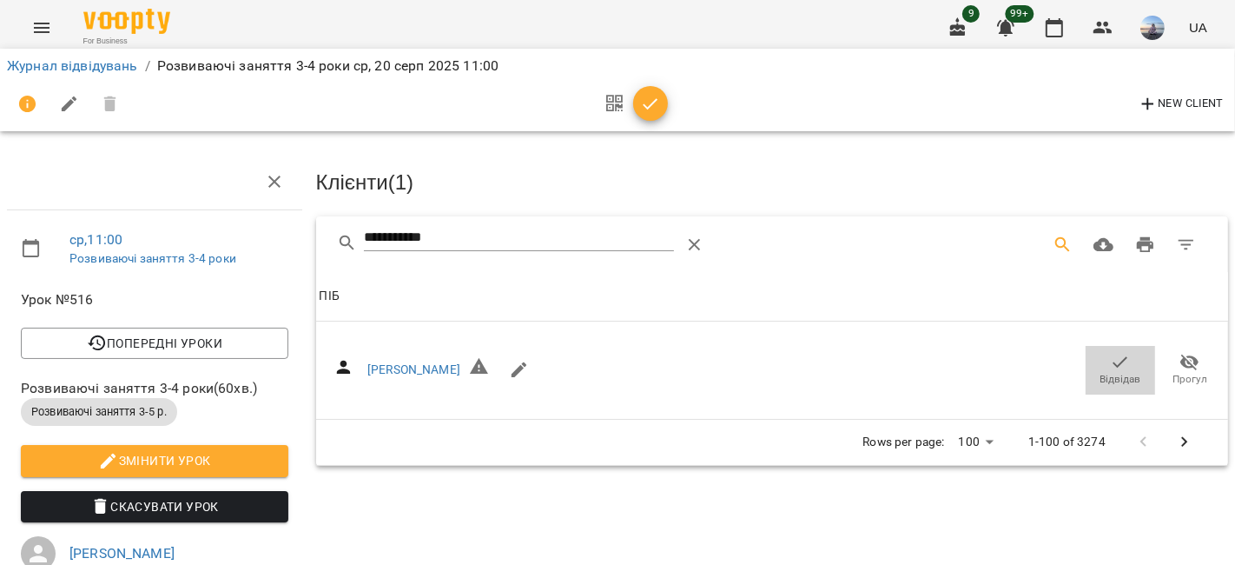
drag, startPoint x: 1077, startPoint y: 360, endPoint x: 739, endPoint y: 308, distance: 341.8
click at [1086, 360] on button "Відвідав" at bounding box center [1120, 370] width 69 height 49
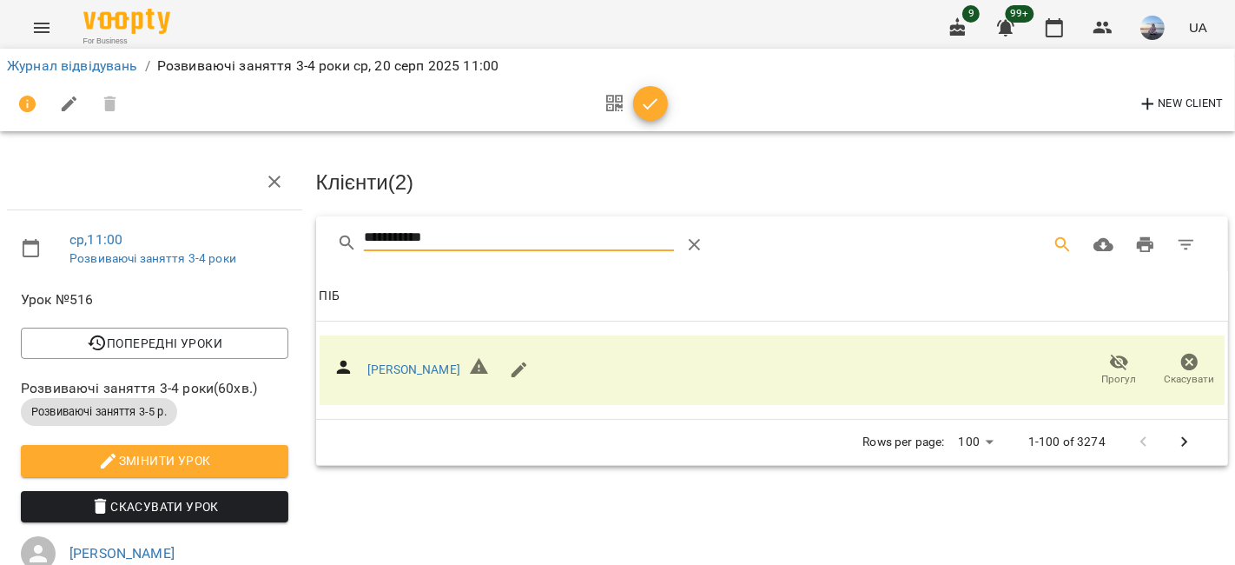
drag, startPoint x: 513, startPoint y: 239, endPoint x: 275, endPoint y: 232, distance: 237.3
click at [294, 233] on div "**********" at bounding box center [617, 538] width 1249 height 937
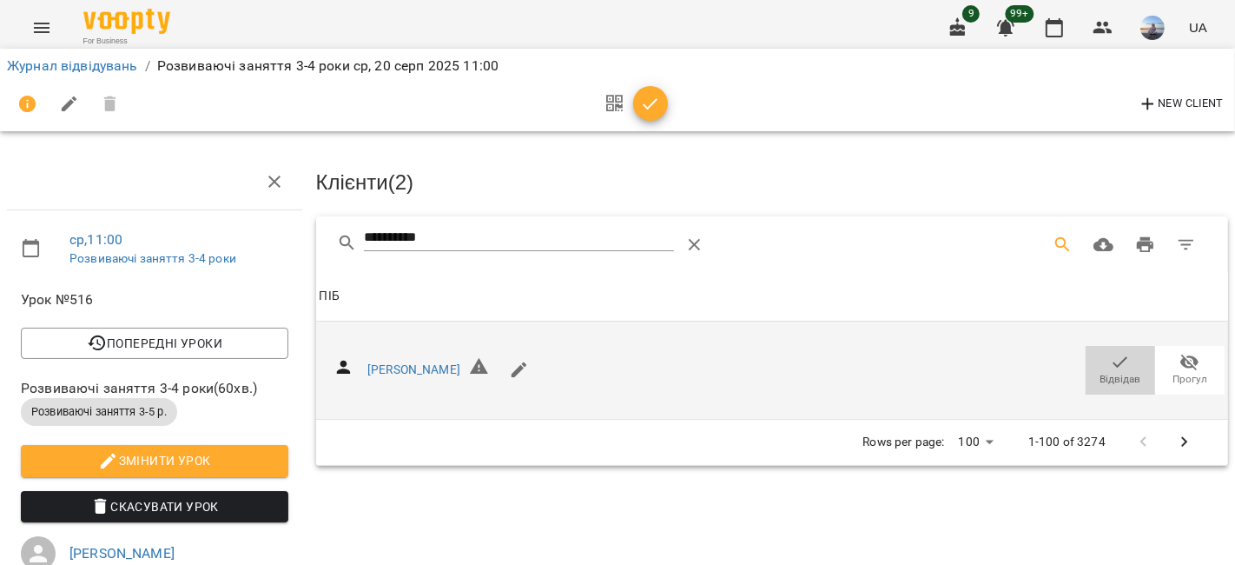
click at [1096, 353] on span "Відвідав" at bounding box center [1120, 369] width 49 height 35
drag, startPoint x: 485, startPoint y: 235, endPoint x: 183, endPoint y: 229, distance: 301.5
click at [183, 229] on div "**********" at bounding box center [617, 538] width 1249 height 937
click at [1112, 372] on span "Відвідав" at bounding box center [1121, 379] width 41 height 15
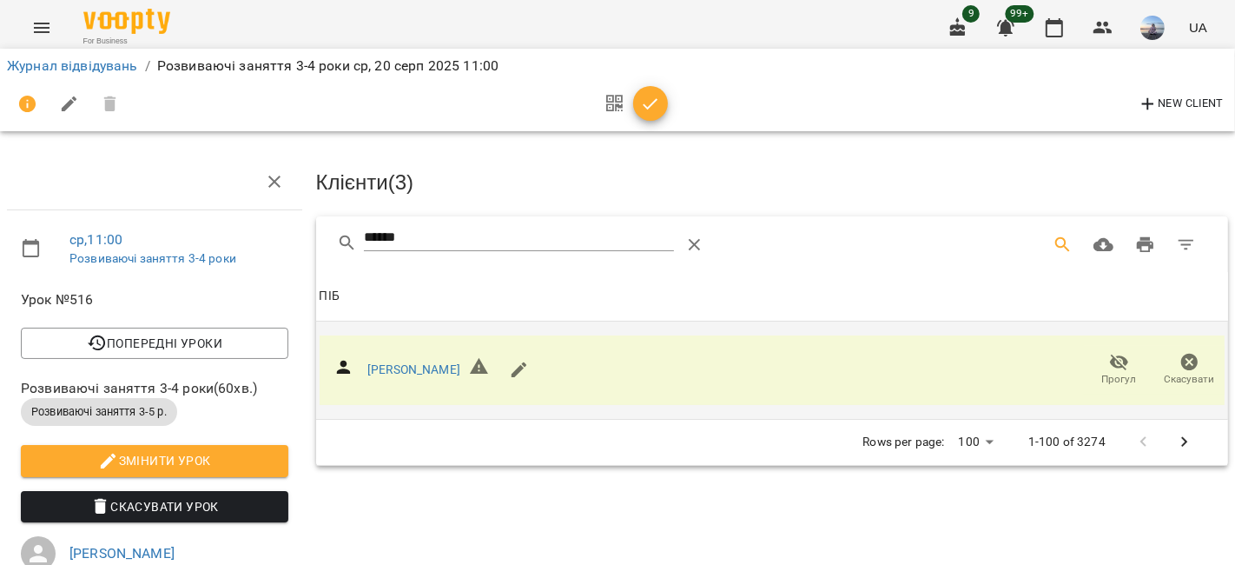
drag, startPoint x: 441, startPoint y: 239, endPoint x: 158, endPoint y: 208, distance: 284.8
click at [185, 215] on div "ср , 11:00 Розвиваючі заняття 3-4 роки Урок №516 Попередні уроки [DATE] 11:00 […" at bounding box center [617, 538] width 1249 height 937
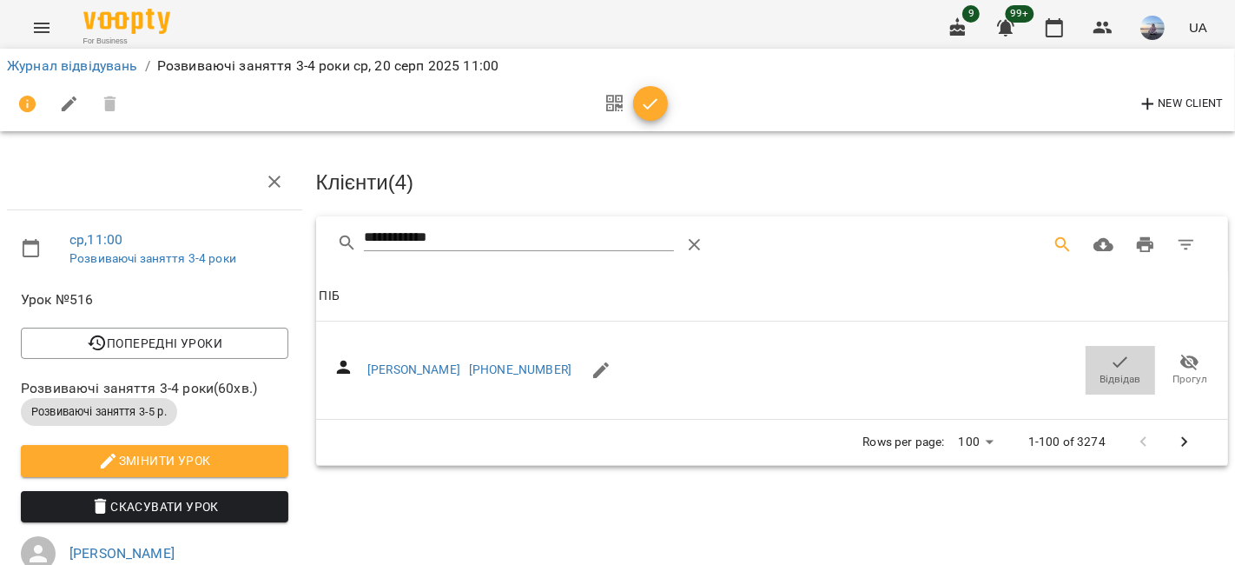
drag, startPoint x: 1121, startPoint y: 343, endPoint x: 555, endPoint y: 281, distance: 568.9
click at [1121, 346] on button "Відвідав" at bounding box center [1120, 370] width 69 height 49
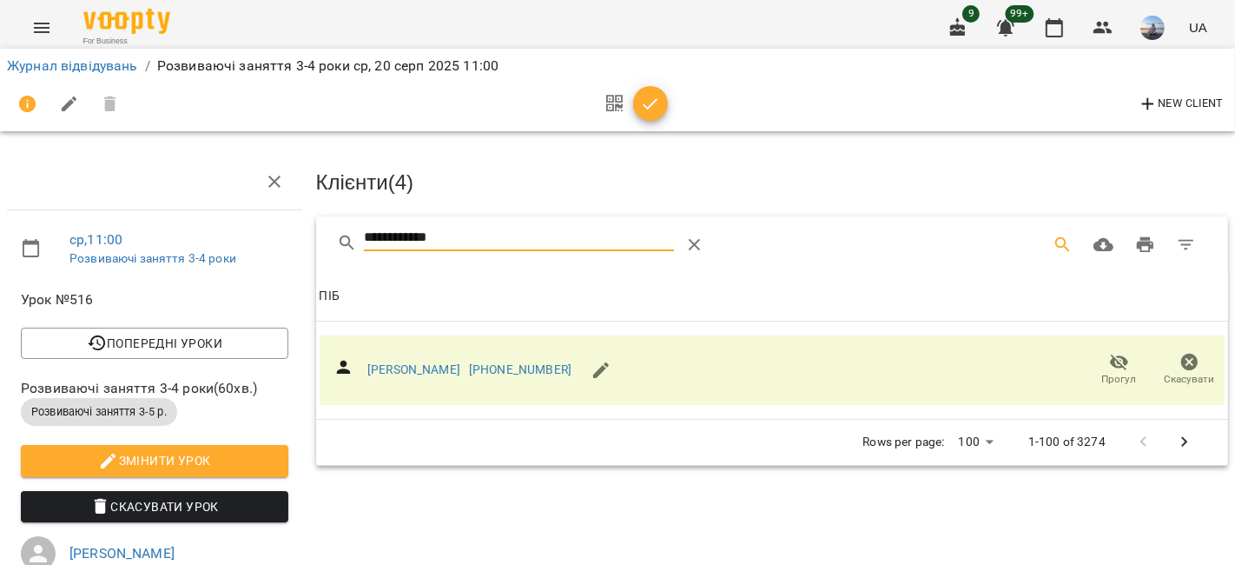
drag, startPoint x: 521, startPoint y: 236, endPoint x: 139, endPoint y: 237, distance: 382.2
click at [160, 232] on div "**********" at bounding box center [617, 538] width 1249 height 937
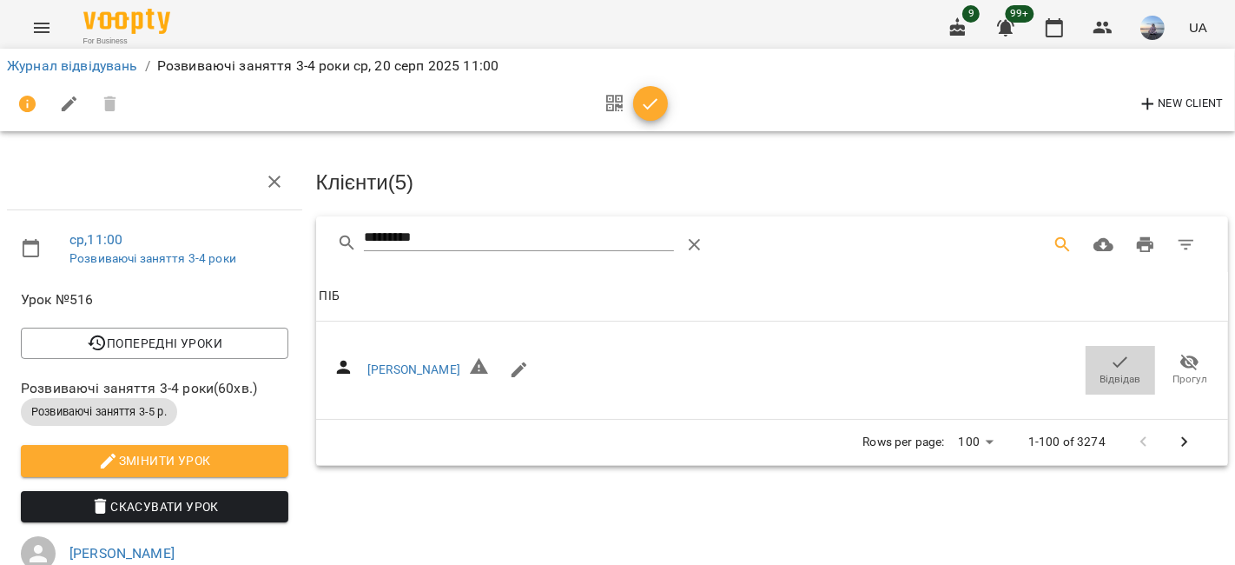
drag, startPoint x: 1100, startPoint y: 358, endPoint x: 539, endPoint y: 241, distance: 573.1
click at [1096, 354] on span "Відвідав" at bounding box center [1120, 369] width 49 height 35
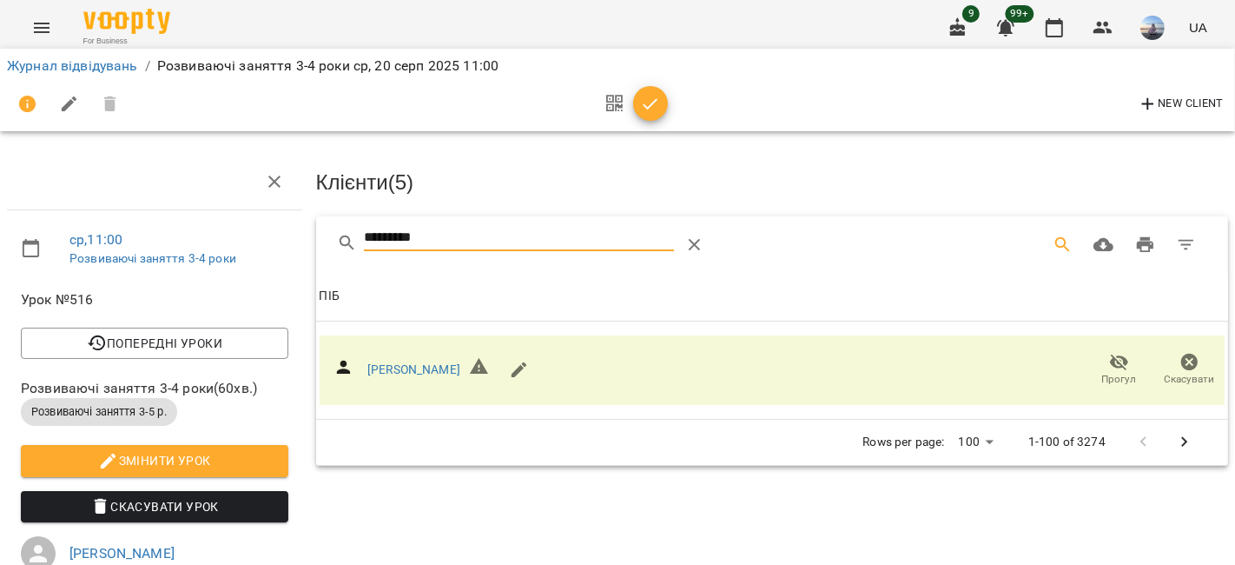
drag, startPoint x: 512, startPoint y: 236, endPoint x: 190, endPoint y: 233, distance: 321.4
click at [191, 234] on div "ср , 11:00 Розвиваючі заняття 3-4 роки Урок №516 Попередні уроки [DATE] 11:00 […" at bounding box center [617, 538] width 1249 height 937
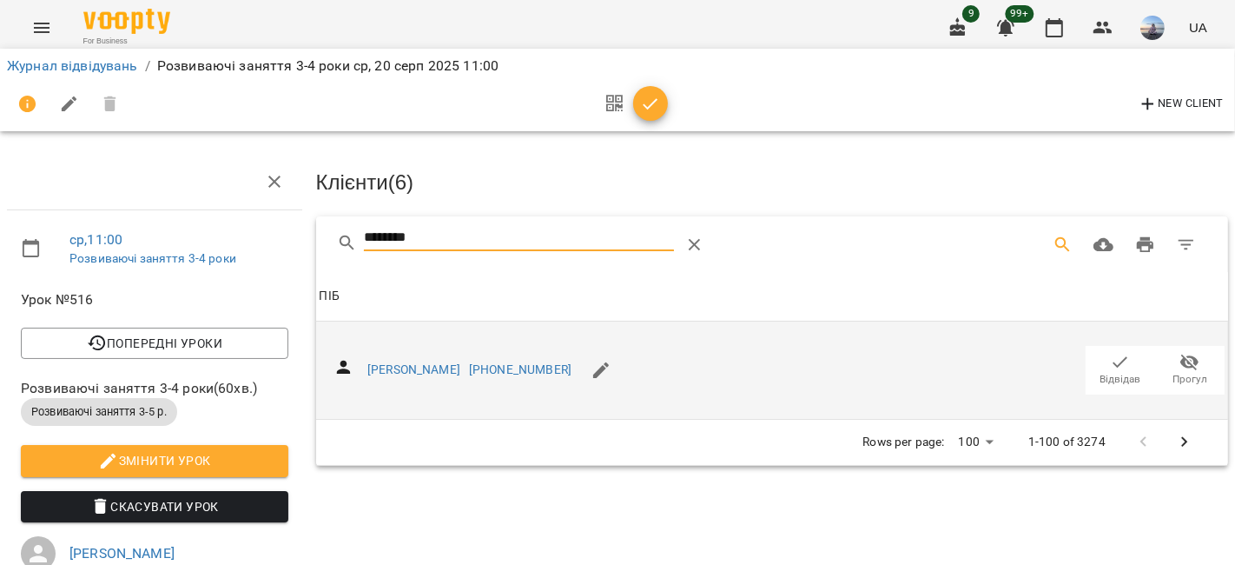
type input "********"
click at [1110, 367] on icon "button" at bounding box center [1120, 362] width 21 height 21
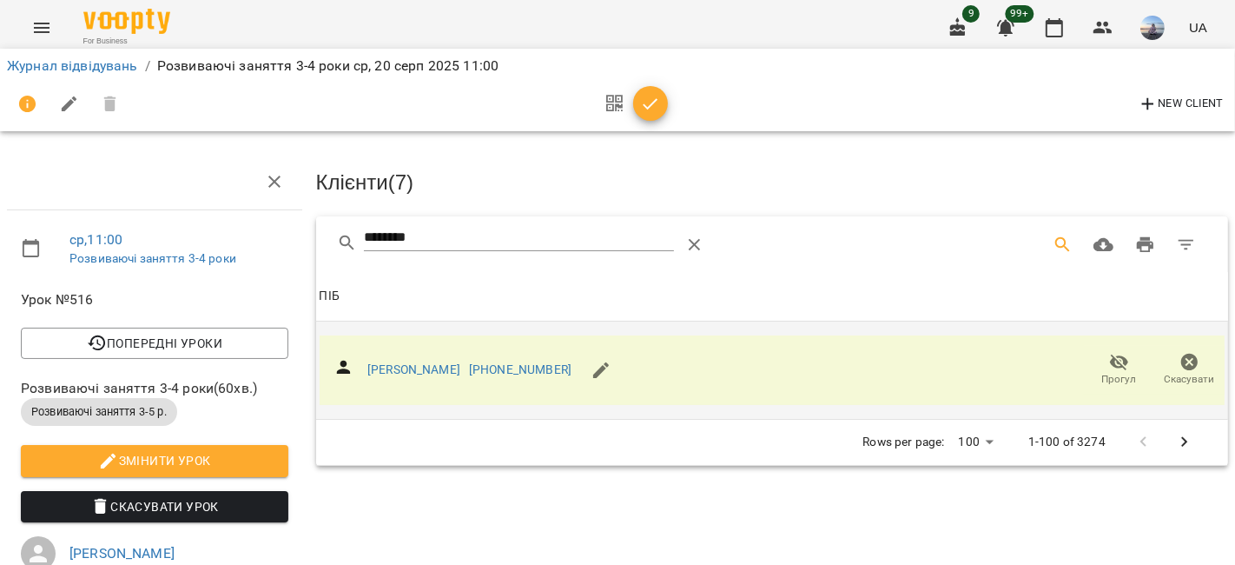
click at [649, 108] on icon "button" at bounding box center [651, 103] width 15 height 11
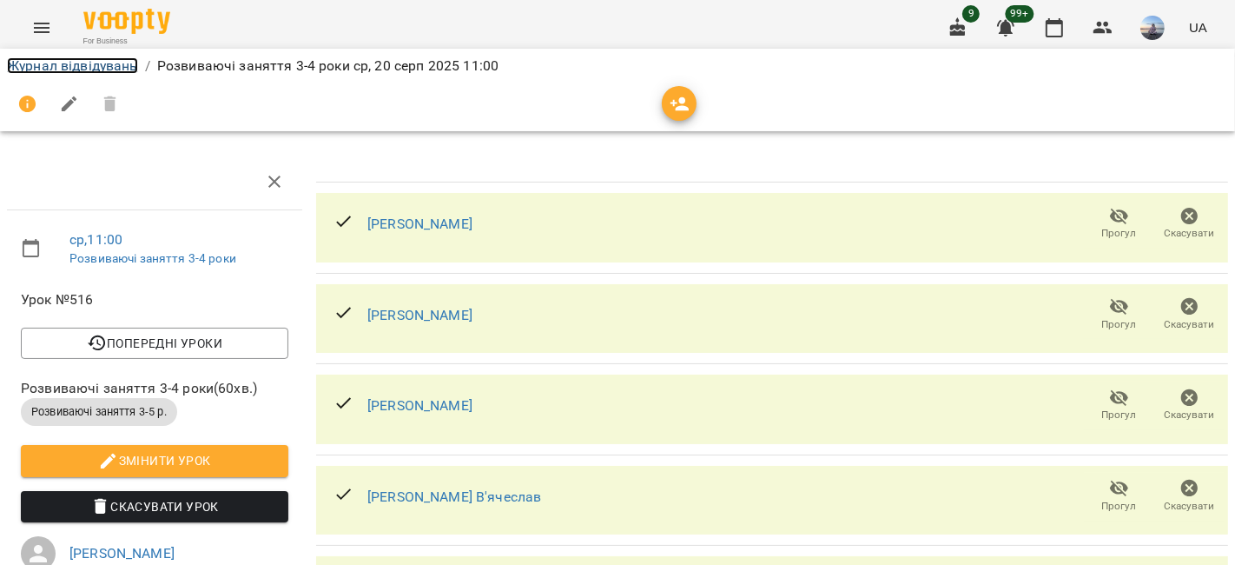
click at [76, 65] on link "Журнал відвідувань" at bounding box center [72, 65] width 131 height 17
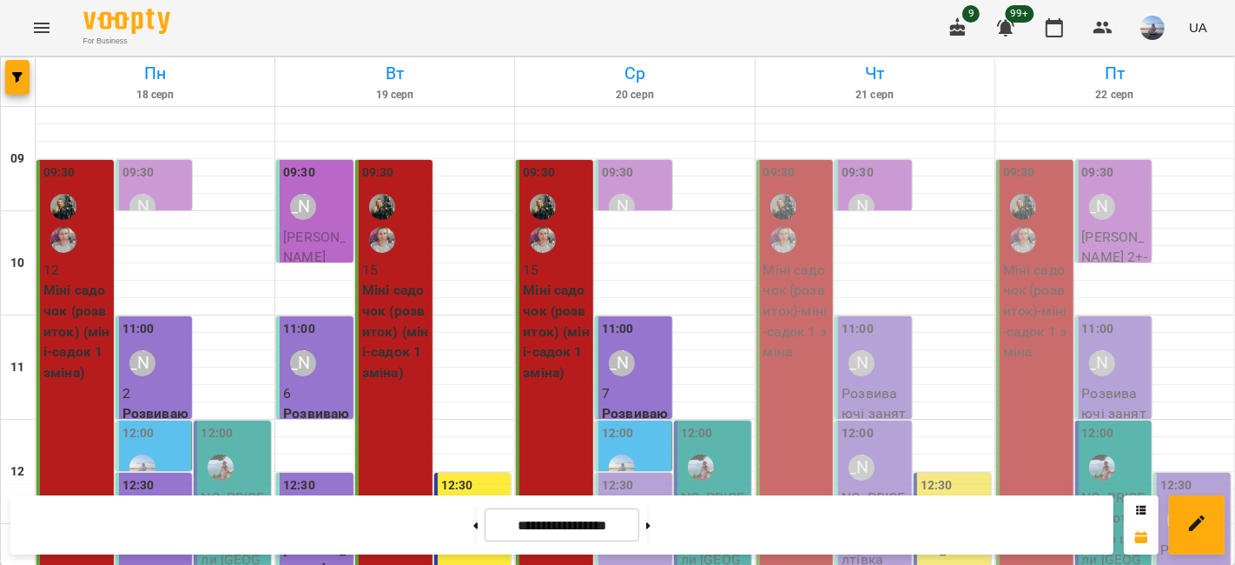
scroll to position [289, 0]
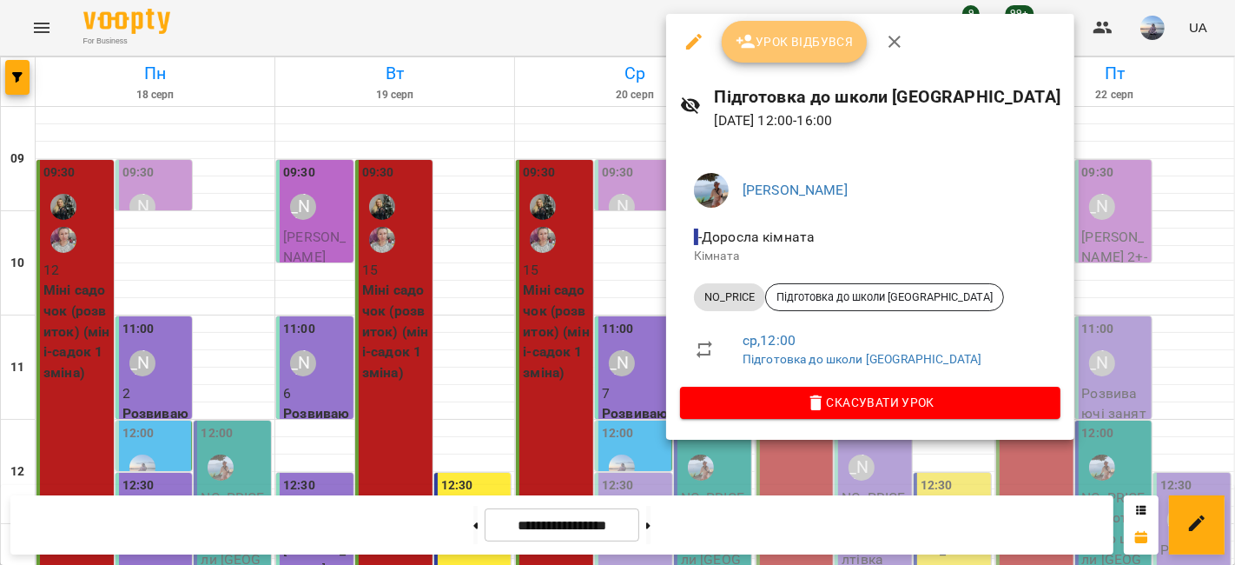
click at [789, 39] on span "Урок відбувся" at bounding box center [795, 41] width 118 height 21
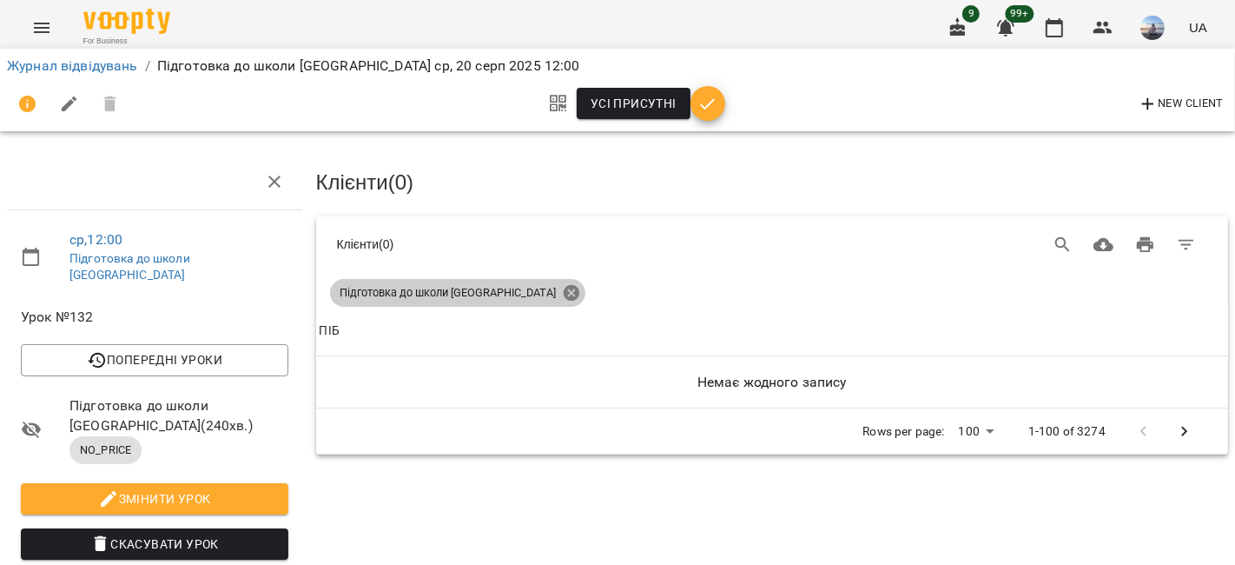
click at [563, 287] on icon at bounding box center [571, 293] width 16 height 16
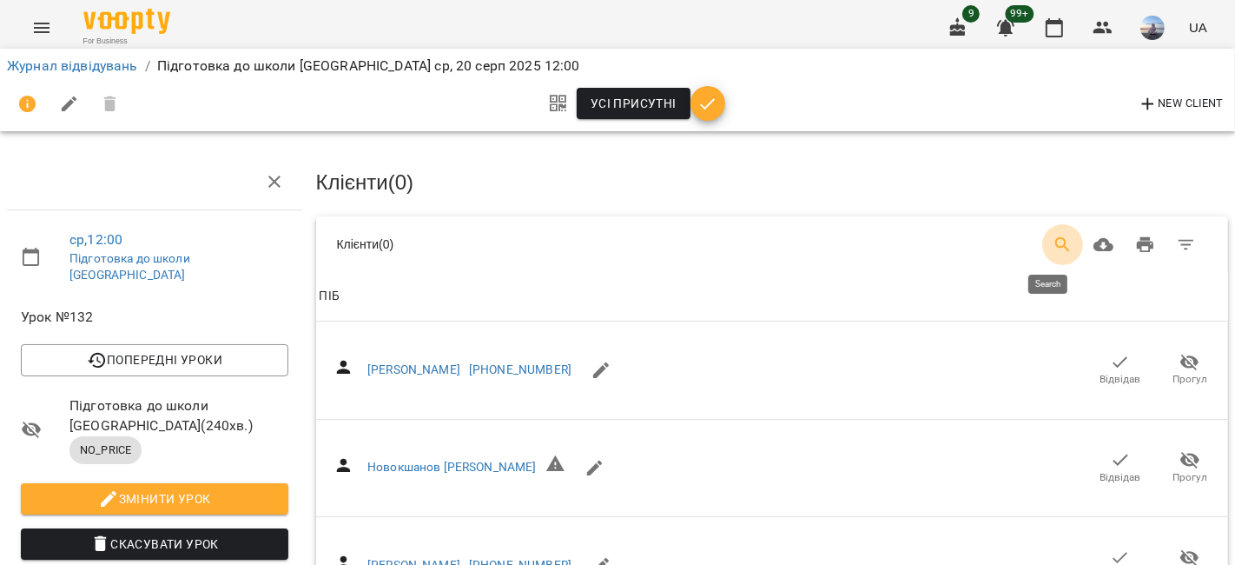
click at [1055, 239] on icon "Search" at bounding box center [1062, 244] width 15 height 15
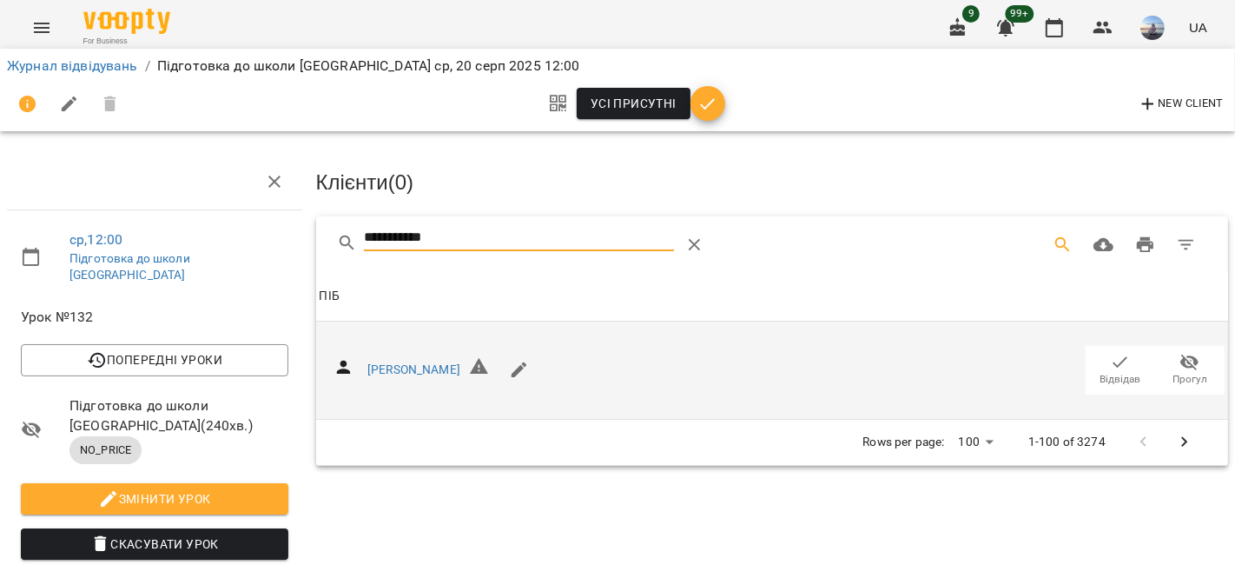
click at [1110, 362] on icon "button" at bounding box center [1120, 362] width 21 height 21
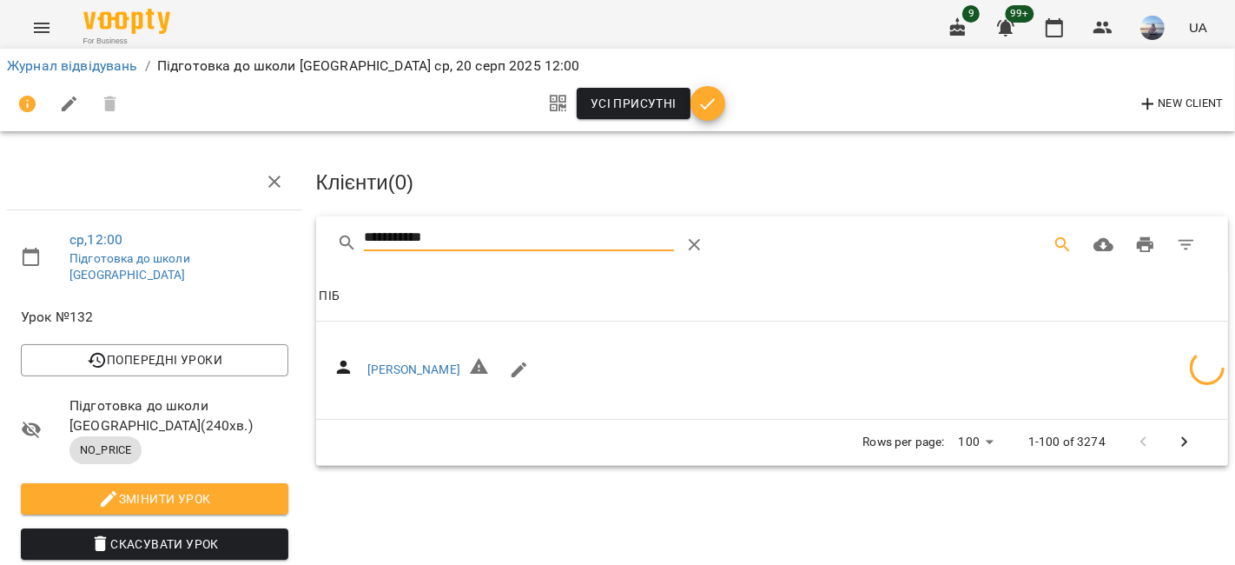
drag, startPoint x: 488, startPoint y: 234, endPoint x: 248, endPoint y: 227, distance: 239.9
click at [248, 227] on div "**********" at bounding box center [617, 430] width 1249 height 721
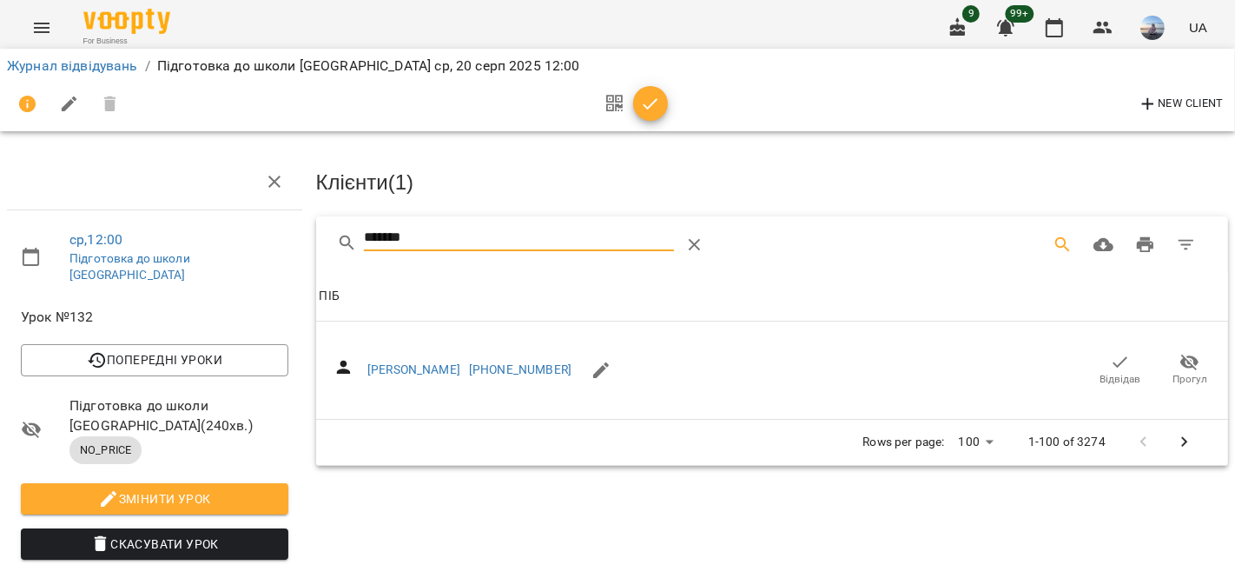
drag, startPoint x: 1102, startPoint y: 356, endPoint x: 499, endPoint y: 202, distance: 622.4
click at [1110, 356] on icon "button" at bounding box center [1120, 362] width 21 height 21
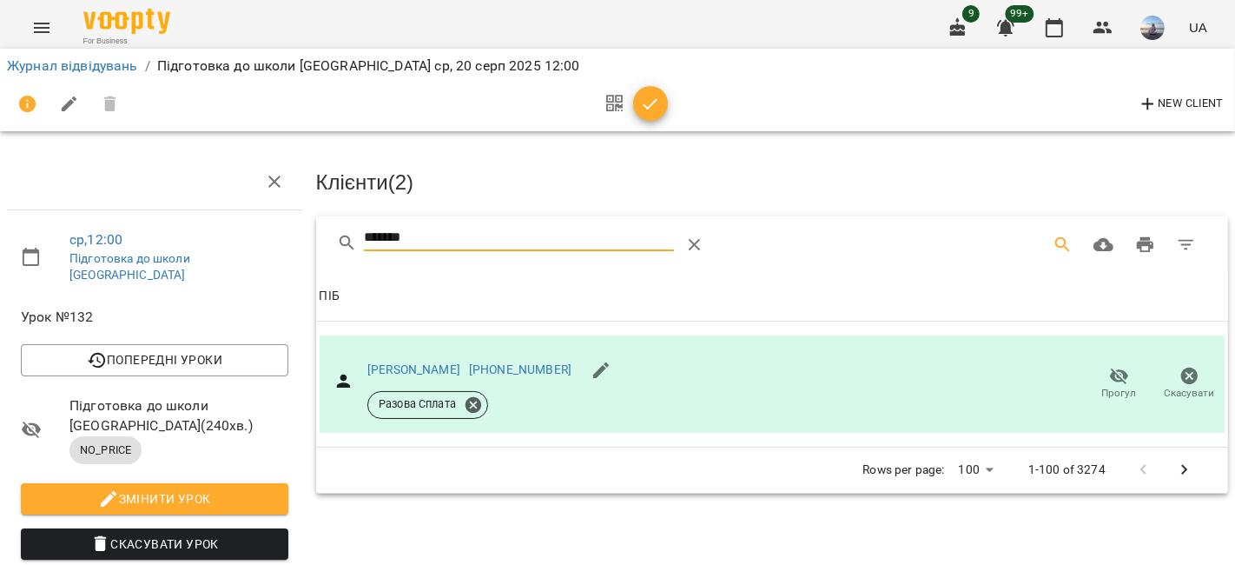
drag, startPoint x: 442, startPoint y: 239, endPoint x: 174, endPoint y: 229, distance: 268.6
click at [174, 229] on div "ср , 12:00 Підготовка до школи [GEOGRAPHIC_DATA] Урок №132 Попередні уроки [DAT…" at bounding box center [617, 453] width 1249 height 766
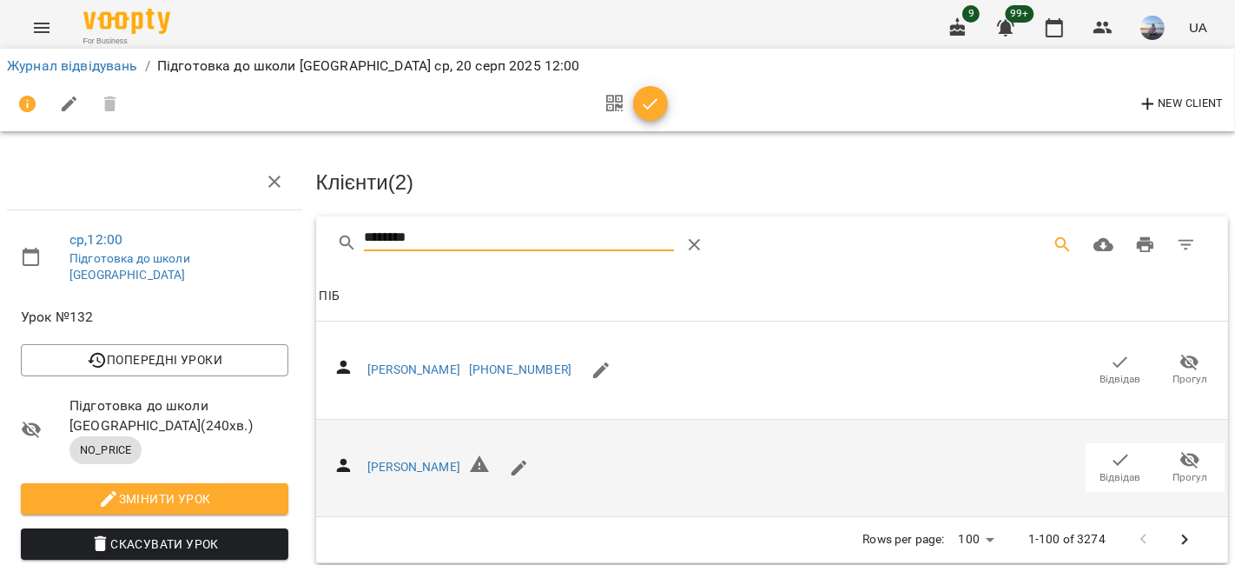
type input "********"
click at [1096, 456] on span "Відвідав" at bounding box center [1120, 466] width 49 height 35
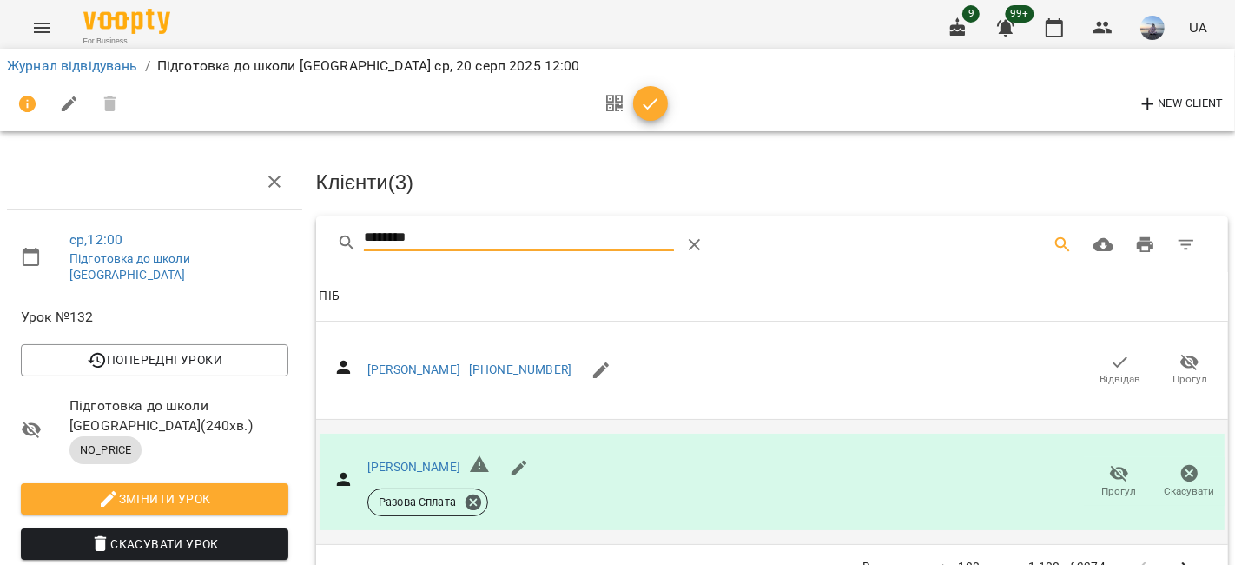
drag, startPoint x: 469, startPoint y: 241, endPoint x: 280, endPoint y: 243, distance: 189.4
click at [292, 245] on div "ср , 12:00 Підготовка до школи [GEOGRAPHIC_DATA] Урок №132 Попередні уроки [DAT…" at bounding box center [617, 453] width 1249 height 766
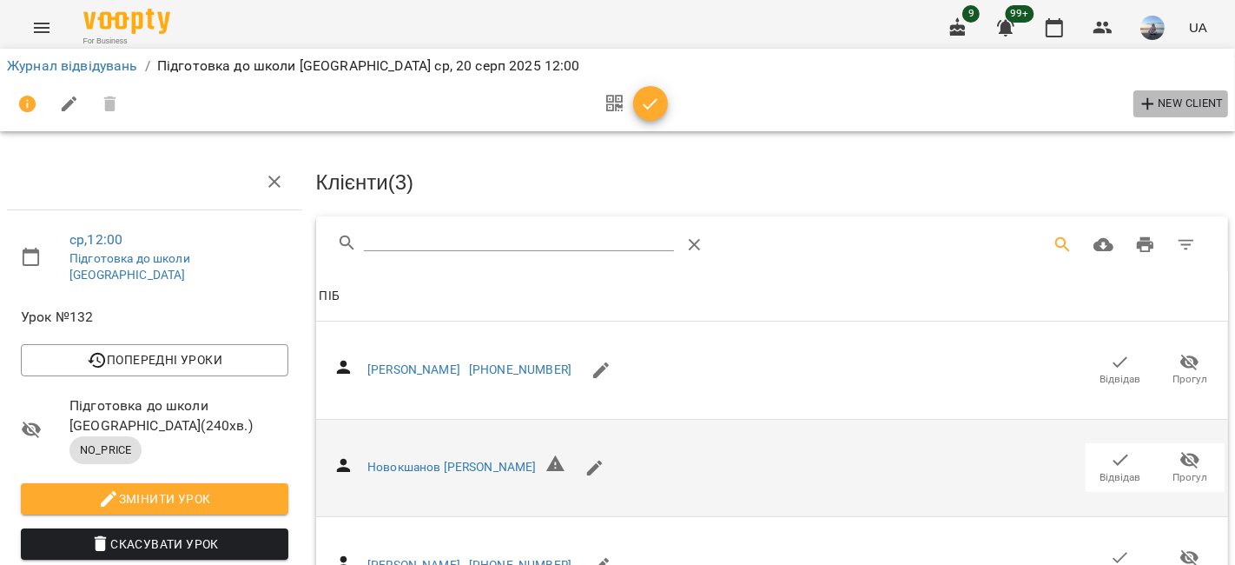
click at [1138, 96] on icon "button" at bounding box center [1148, 104] width 21 height 21
select select "**"
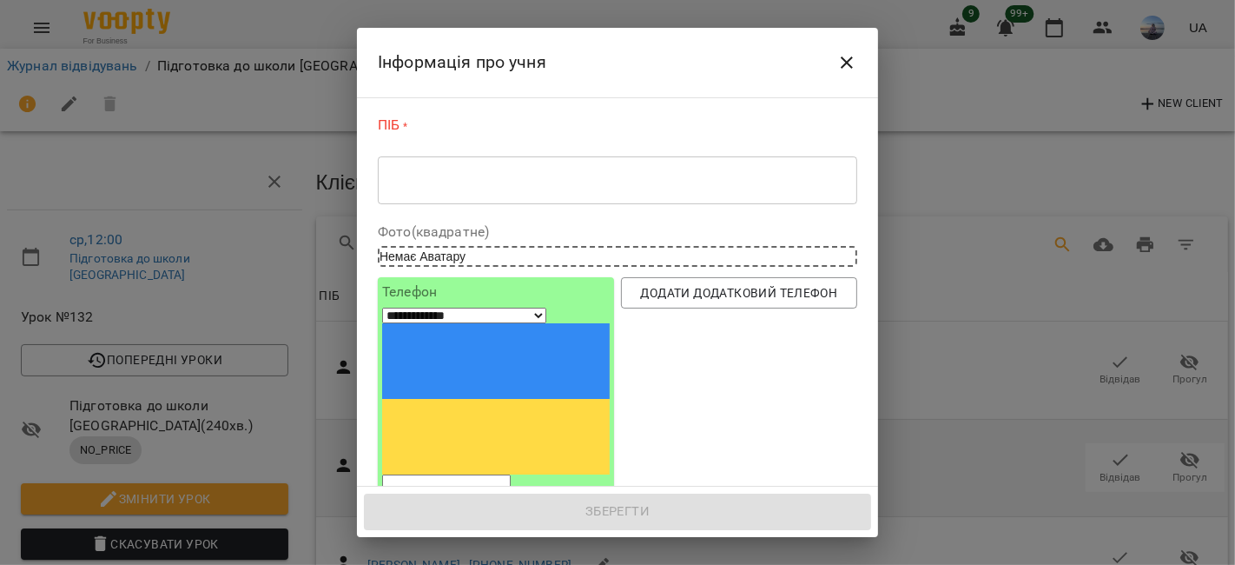
click at [419, 181] on textarea at bounding box center [617, 180] width 455 height 17
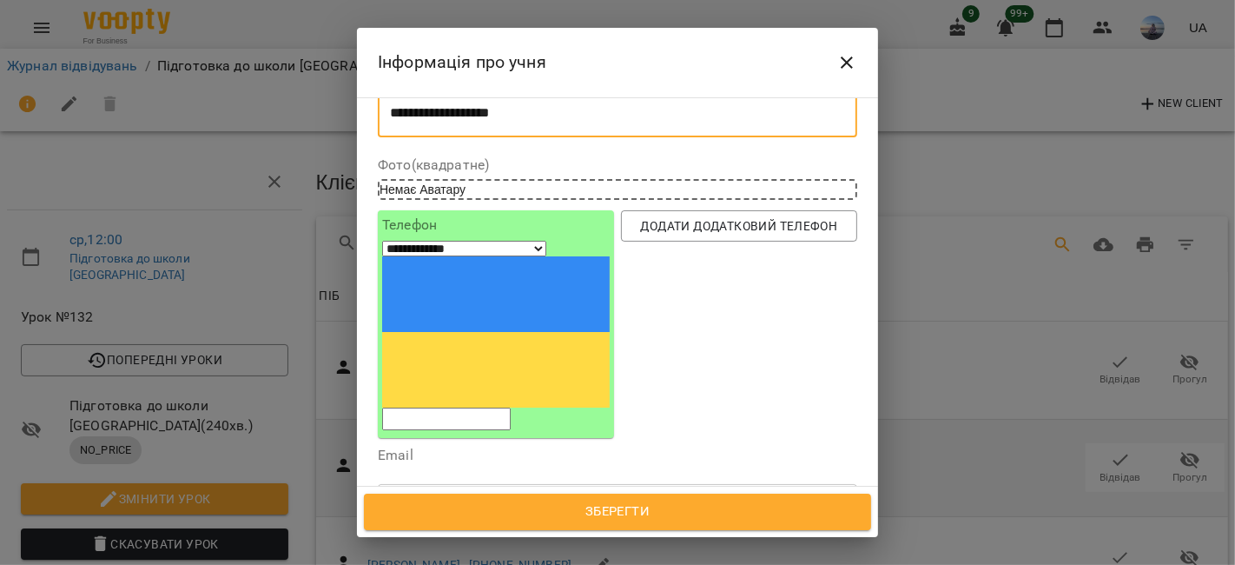
scroll to position [193, 0]
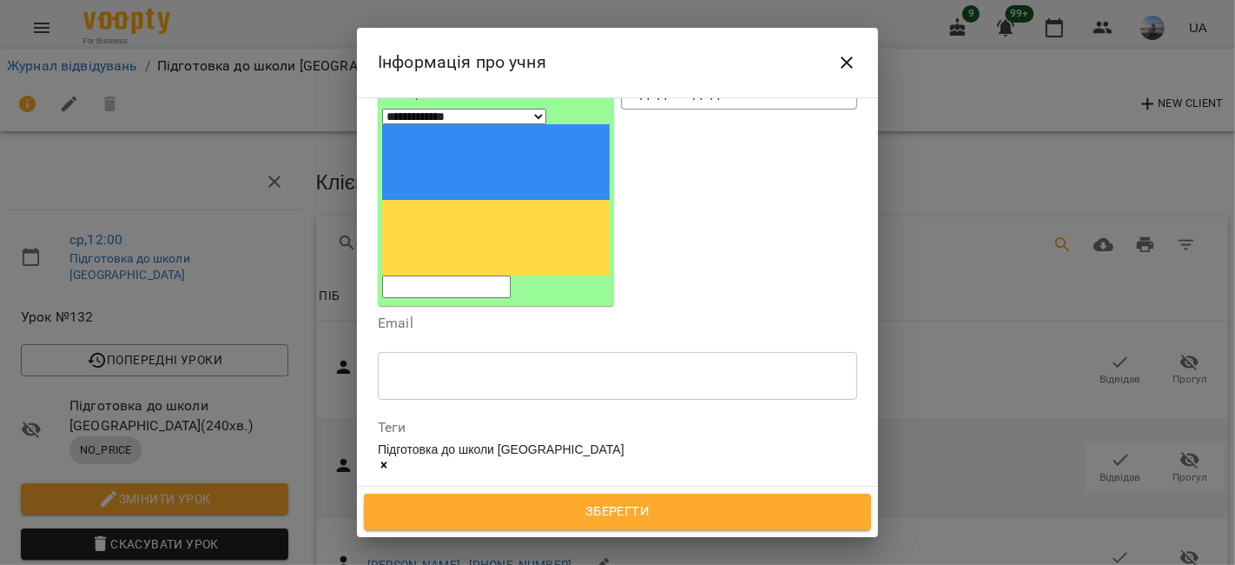
click at [387, 462] on icon at bounding box center [384, 465] width 6 height 6
type textarea "**********"
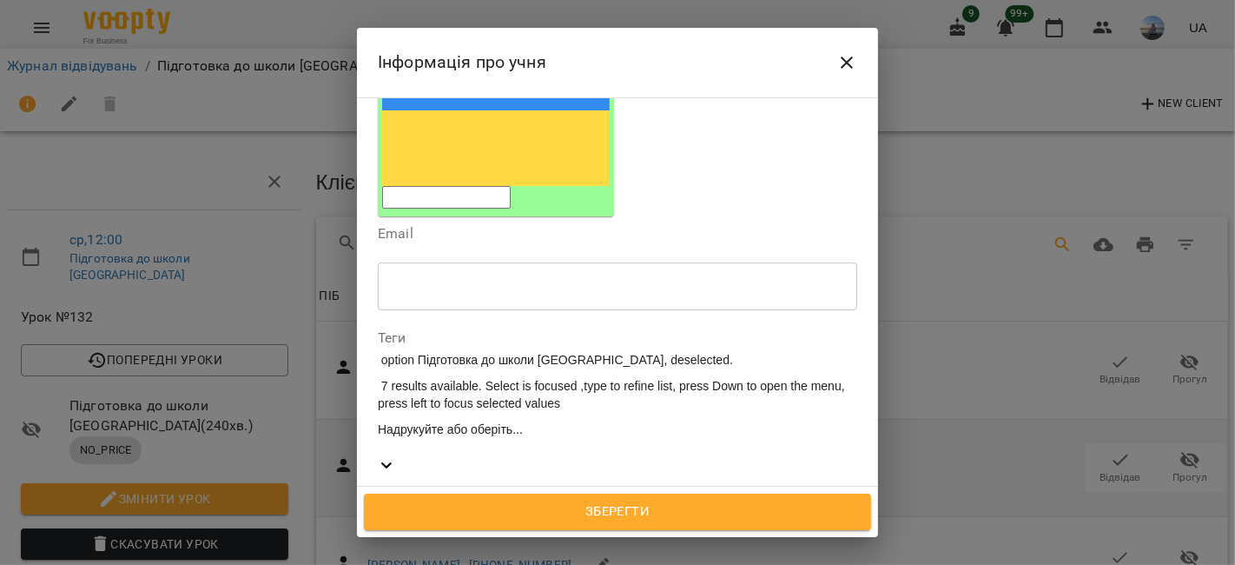
scroll to position [386, 0]
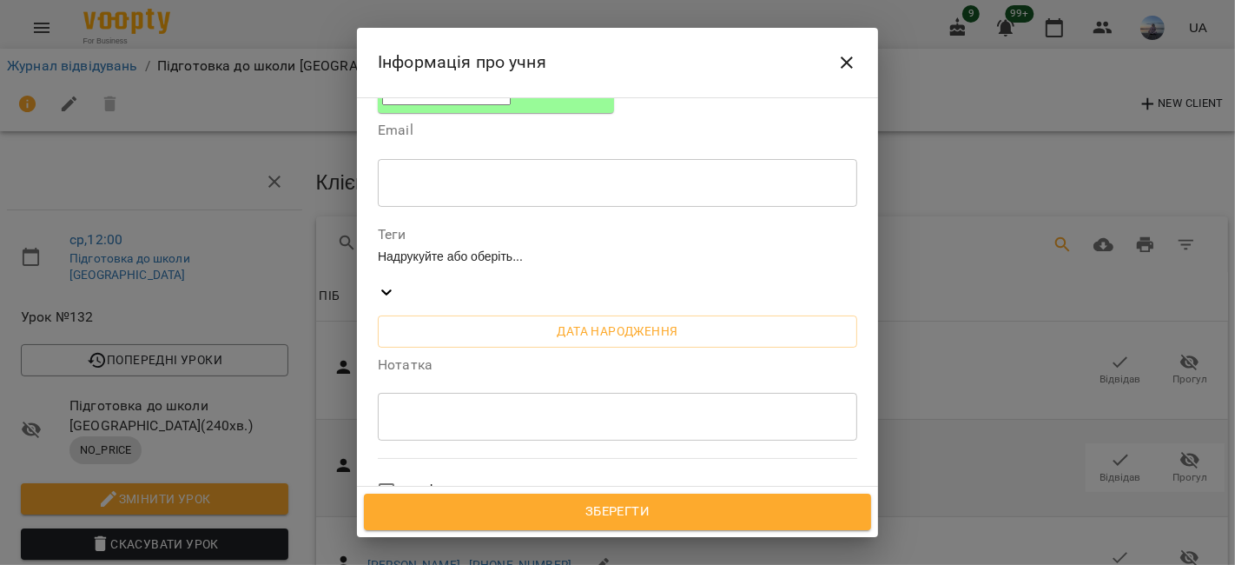
click at [513, 514] on span "Зберегти" at bounding box center [617, 511] width 469 height 23
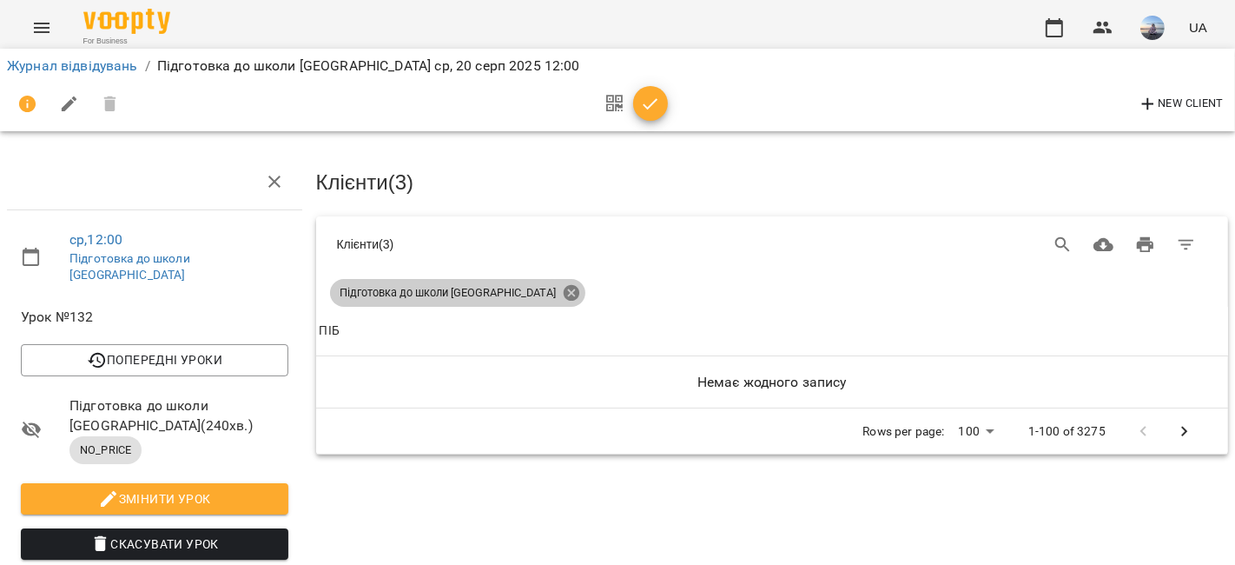
click at [563, 288] on icon at bounding box center [571, 293] width 16 height 16
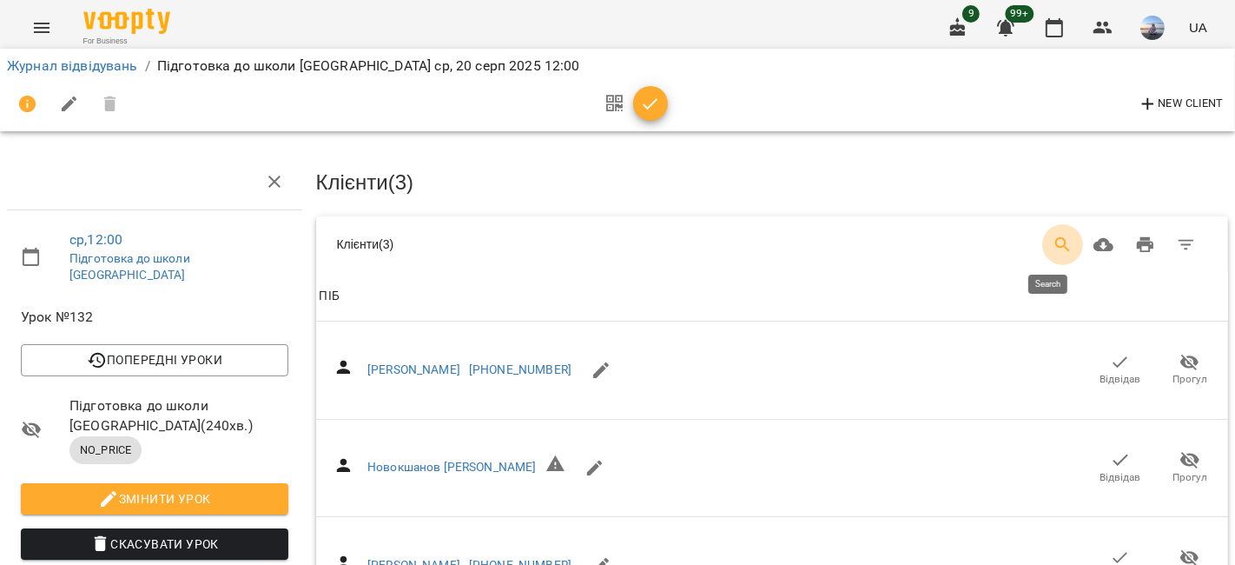
click at [1053, 235] on icon "Search" at bounding box center [1063, 245] width 21 height 21
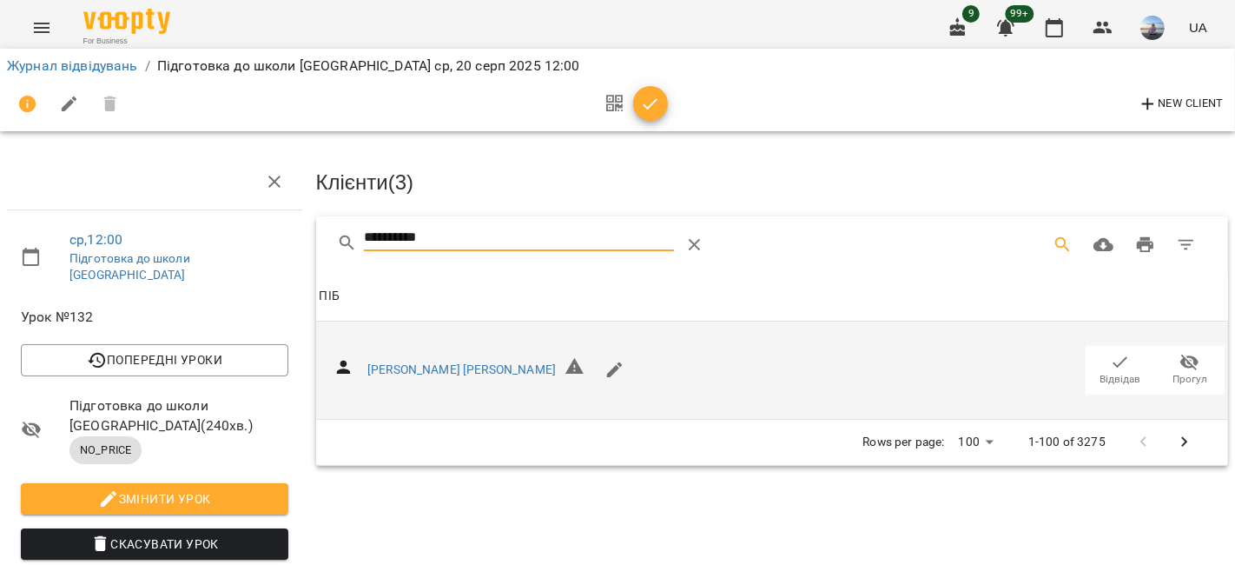
type input "**********"
click at [1110, 363] on icon "button" at bounding box center [1120, 362] width 21 height 21
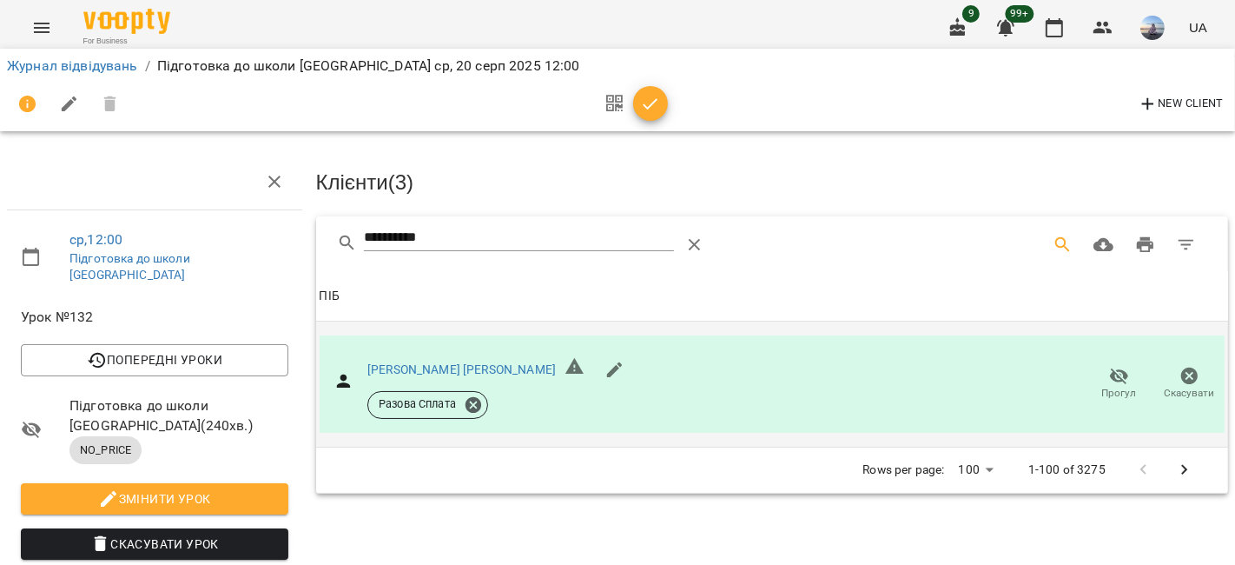
click at [655, 106] on icon "button" at bounding box center [650, 104] width 21 height 21
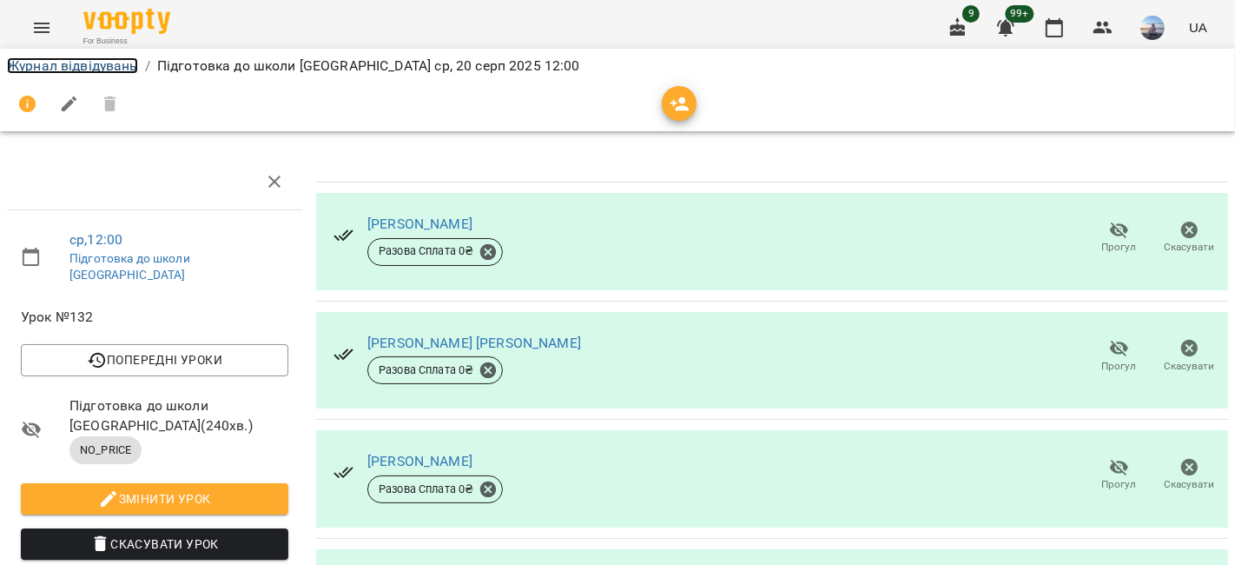
click at [56, 65] on link "Журнал відвідувань" at bounding box center [72, 65] width 131 height 17
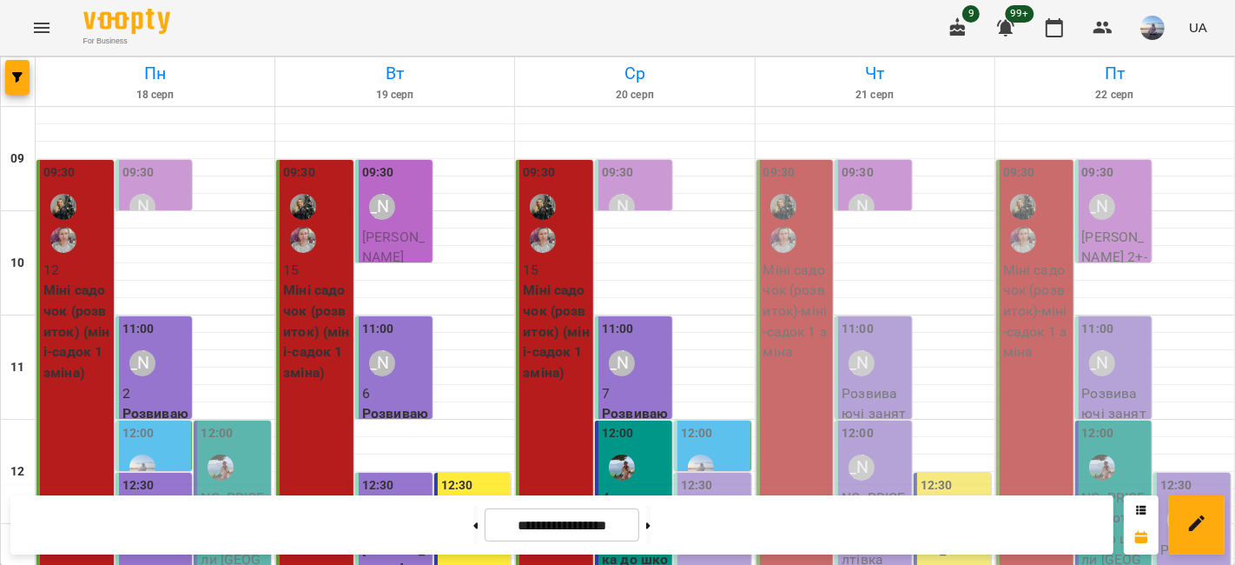
scroll to position [96, 0]
